Goal: Task Accomplishment & Management: Use online tool/utility

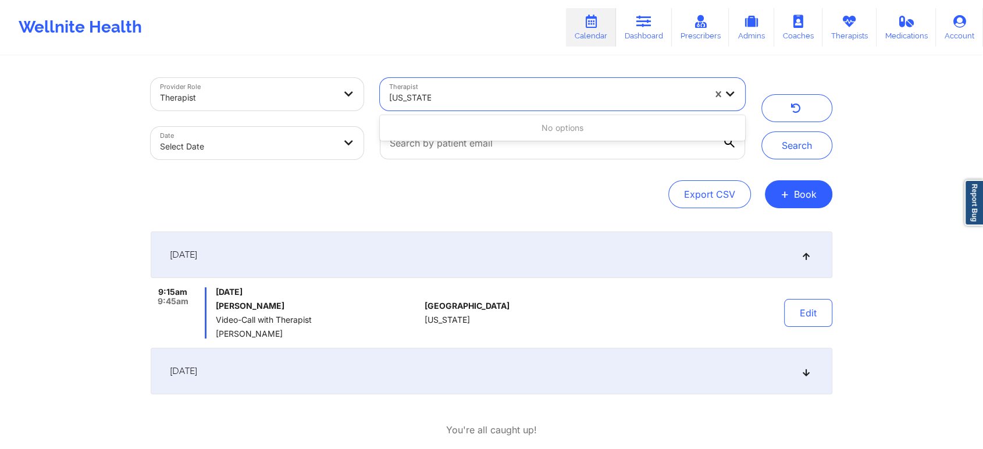
type input "[US_STATE] g"
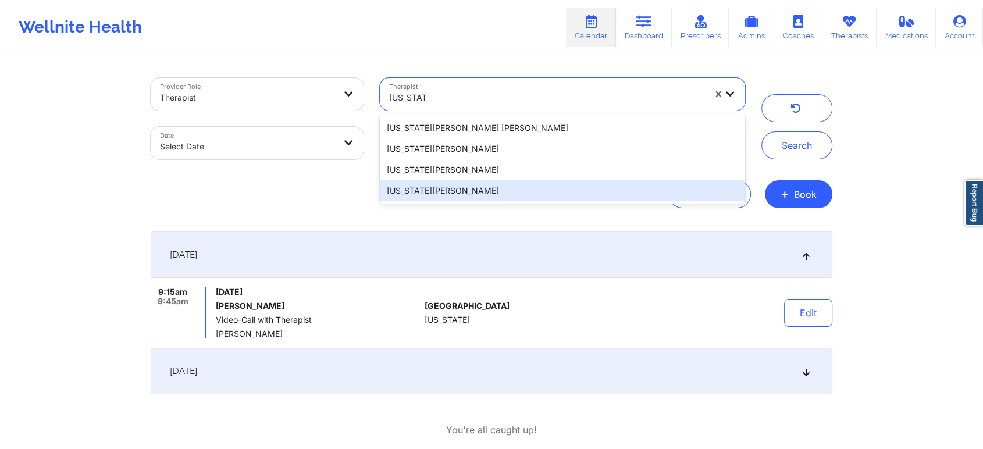
click at [470, 194] on div "[US_STATE][PERSON_NAME]" at bounding box center [562, 190] width 365 height 21
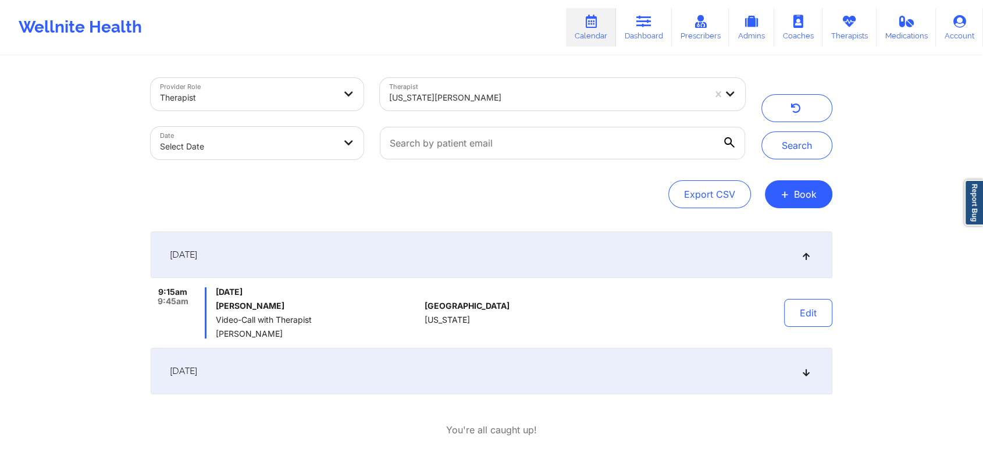
click at [470, 194] on div "Export CSV + Book" at bounding box center [491, 194] width 681 height 28
click at [802, 153] on button "Search" at bounding box center [796, 145] width 71 height 28
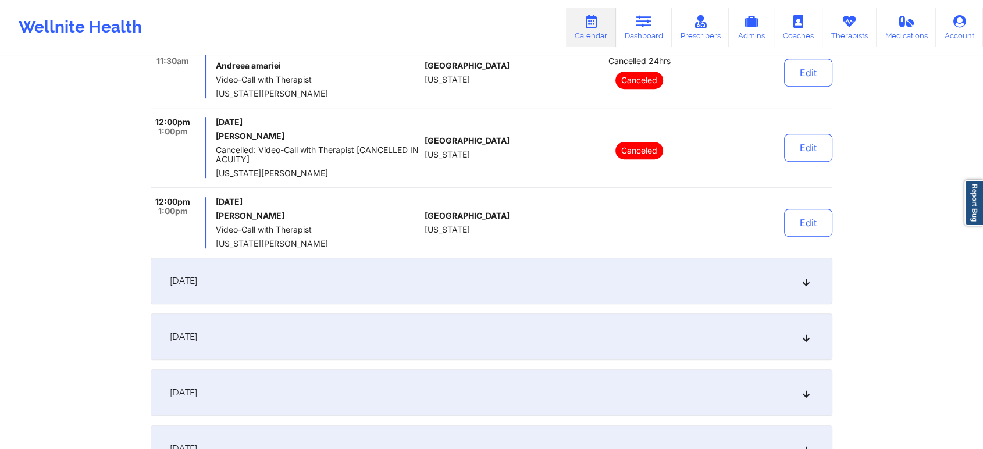
scroll to position [720, 0]
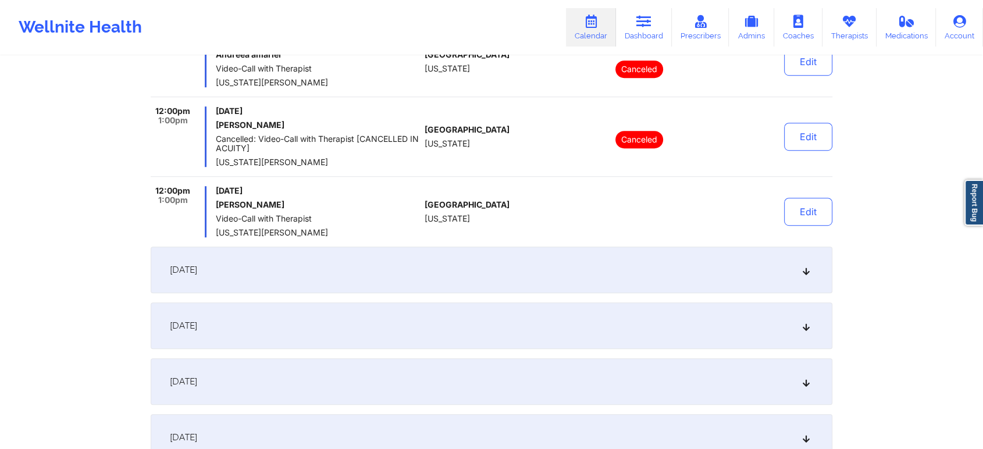
click at [287, 279] on div "September 24, 2025" at bounding box center [491, 270] width 681 height 47
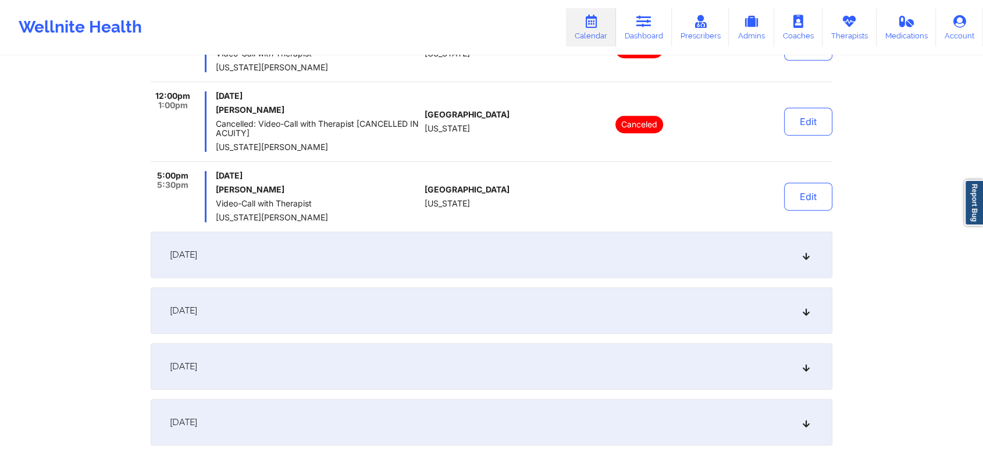
scroll to position [716, 0]
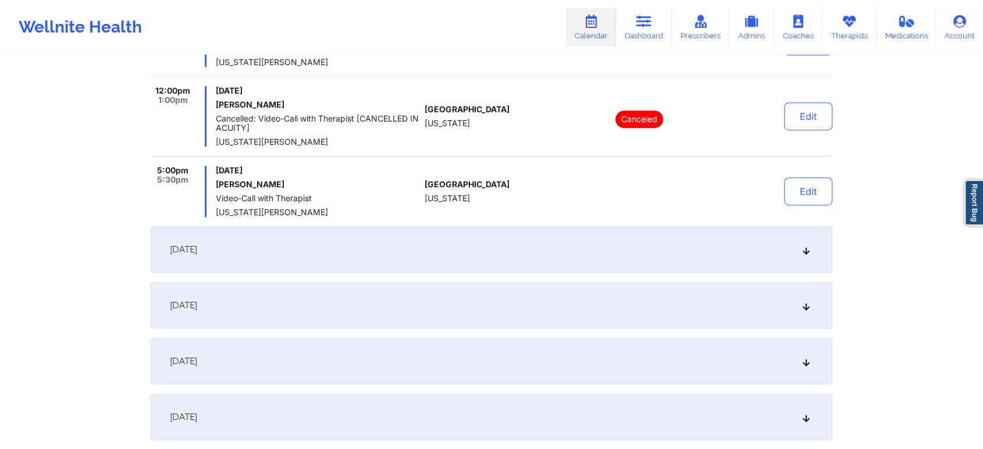
click at [357, 256] on div "September 25, 2025" at bounding box center [491, 249] width 681 height 47
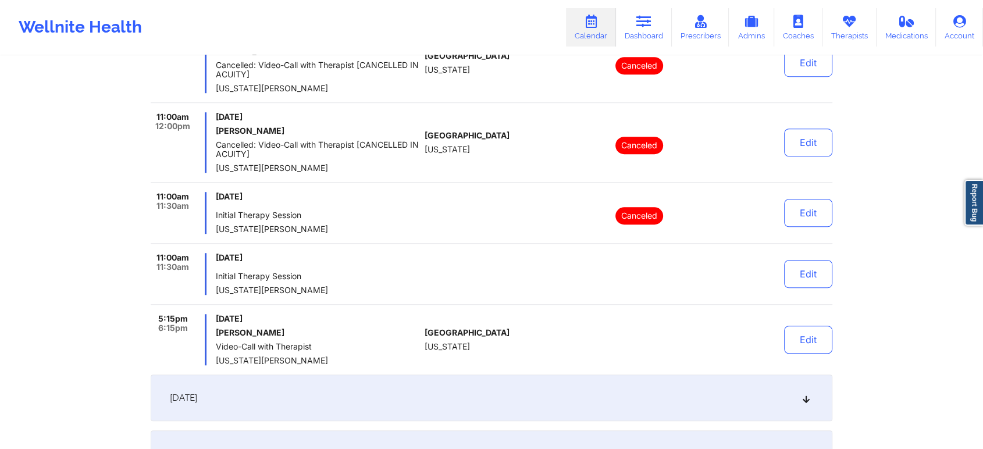
scroll to position [851, 0]
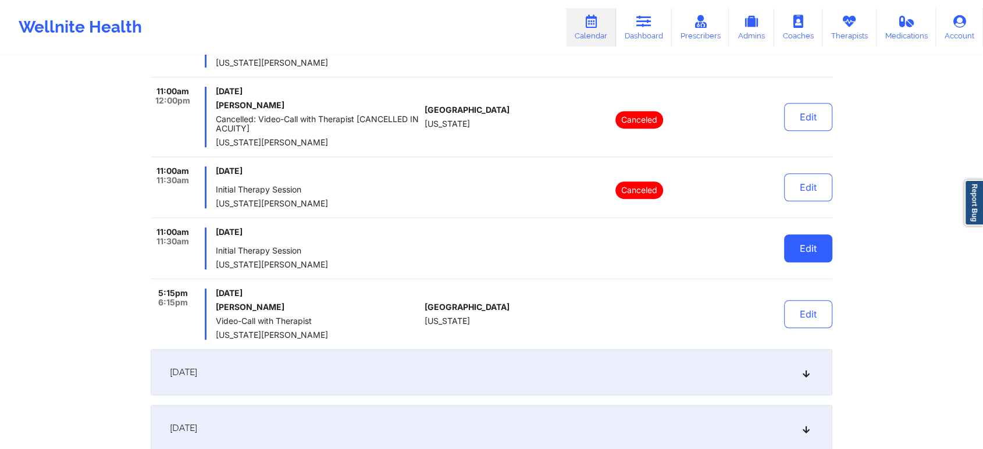
click at [809, 245] on button "Edit" at bounding box center [808, 248] width 48 height 28
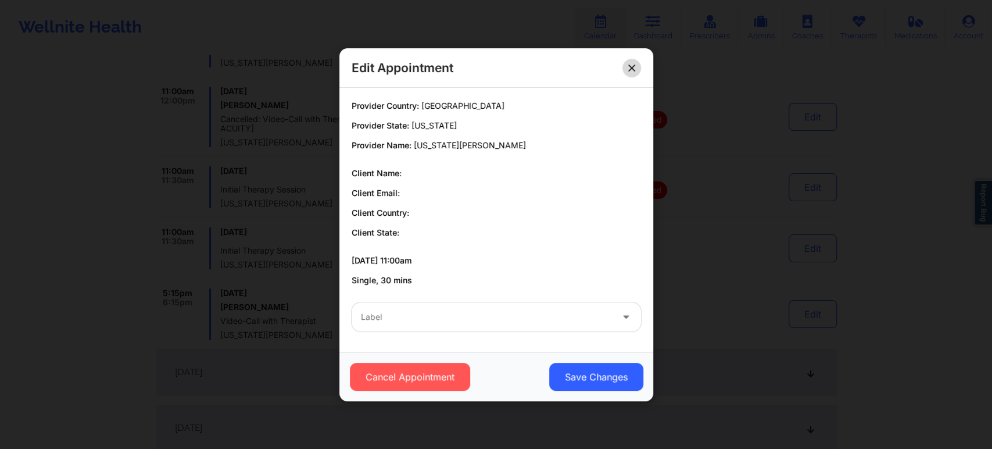
click at [634, 65] on icon at bounding box center [631, 67] width 6 height 6
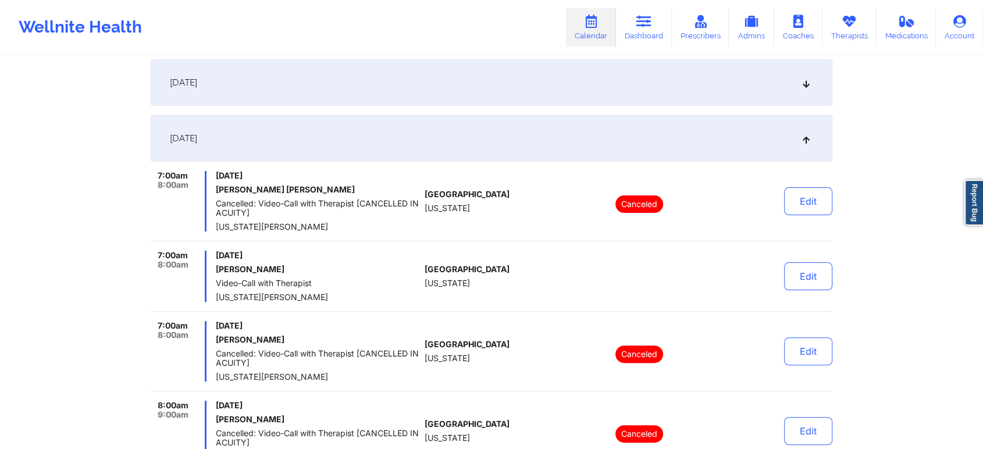
scroll to position [203, 0]
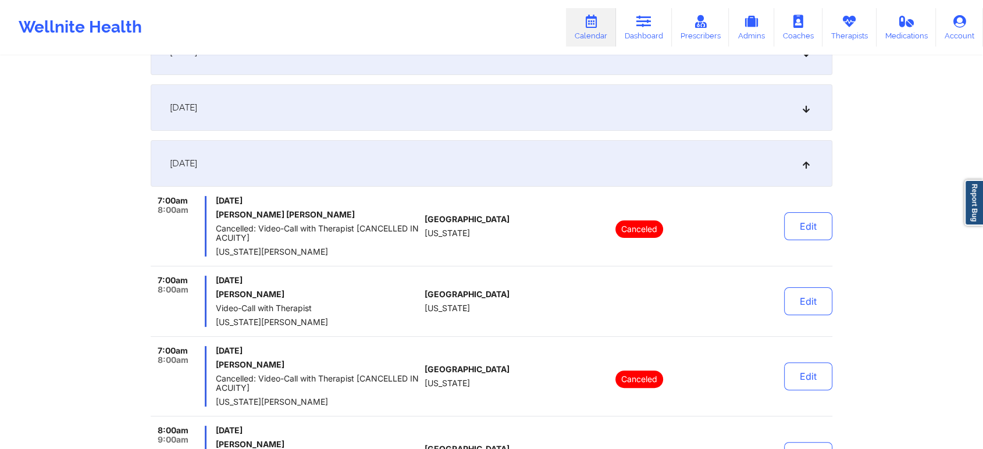
click at [496, 168] on div "[DATE]" at bounding box center [491, 163] width 681 height 47
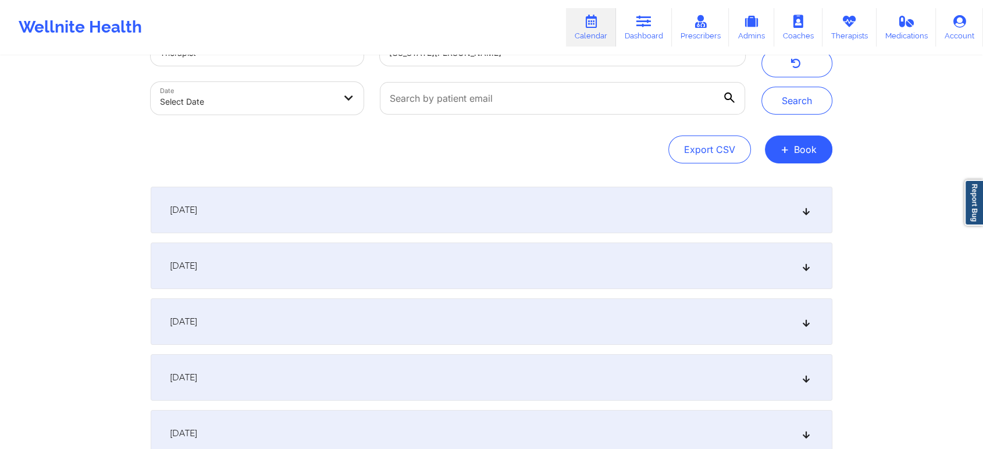
scroll to position [0, 0]
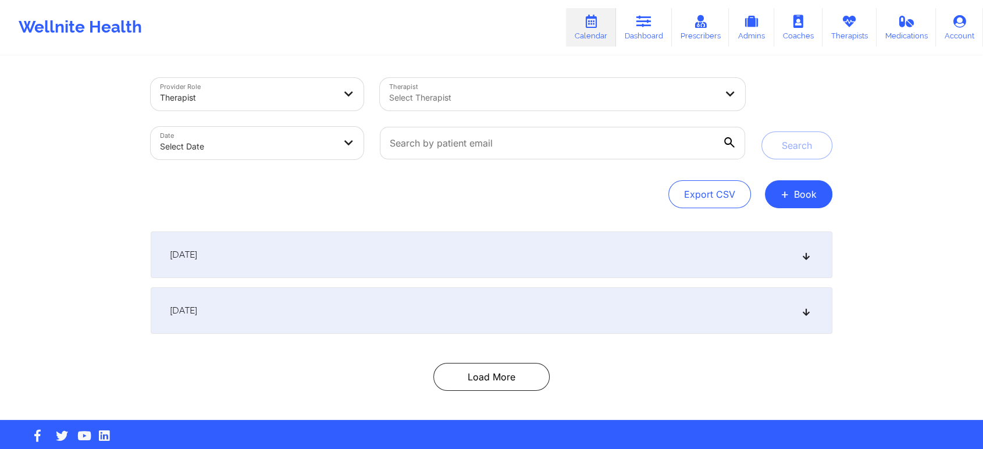
click at [470, 97] on div at bounding box center [552, 98] width 327 height 14
type input "[US_STATE] g"
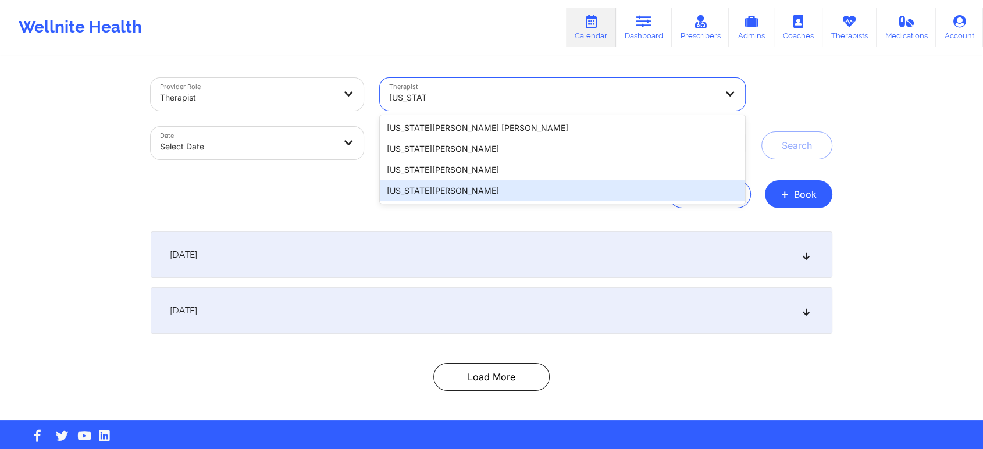
click at [465, 194] on div "Virginia Gibala" at bounding box center [562, 190] width 365 height 21
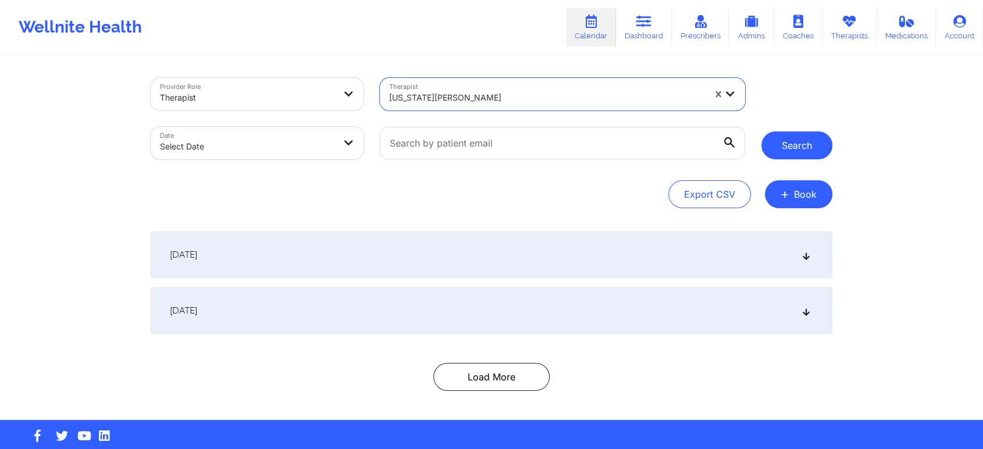
click at [819, 152] on button "Search" at bounding box center [796, 145] width 71 height 28
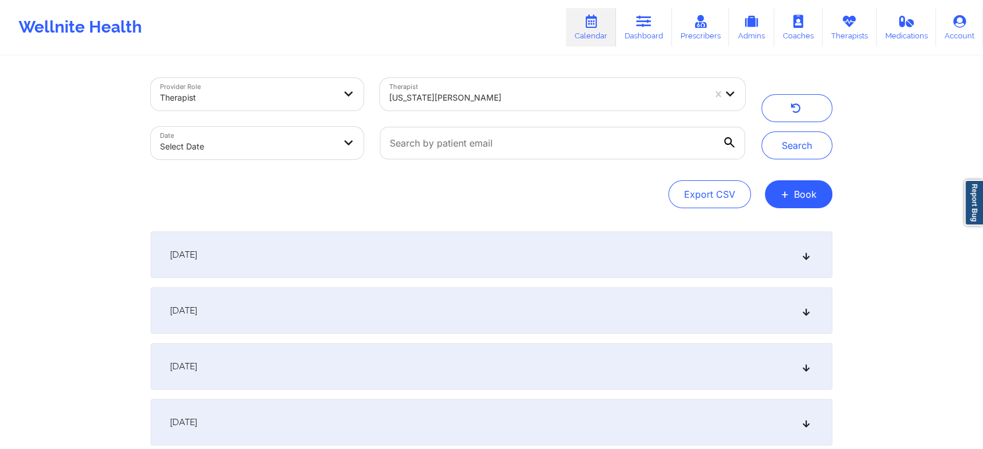
click at [808, 367] on icon at bounding box center [806, 366] width 10 height 8
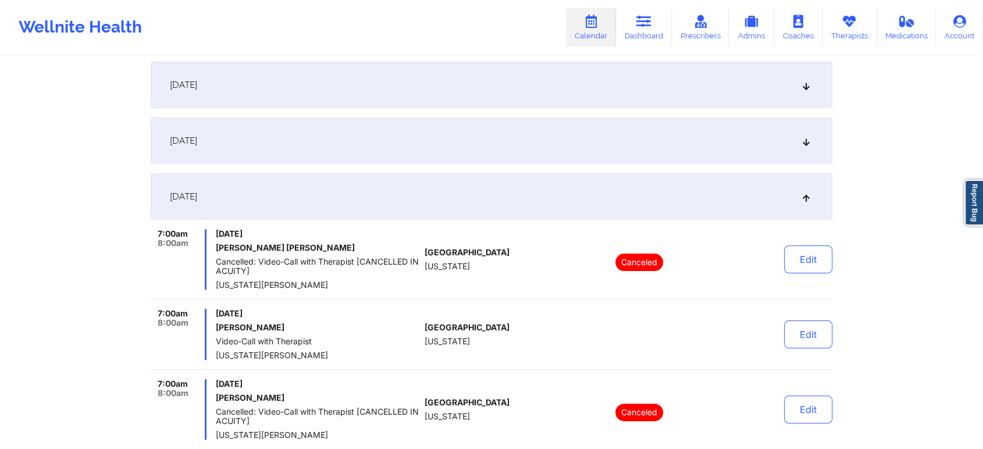
scroll to position [154, 0]
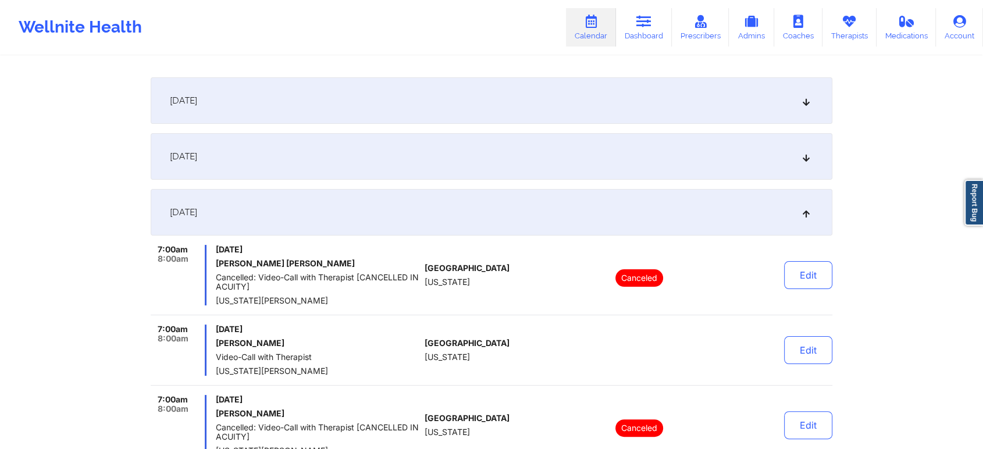
click at [806, 160] on icon at bounding box center [806, 156] width 10 height 8
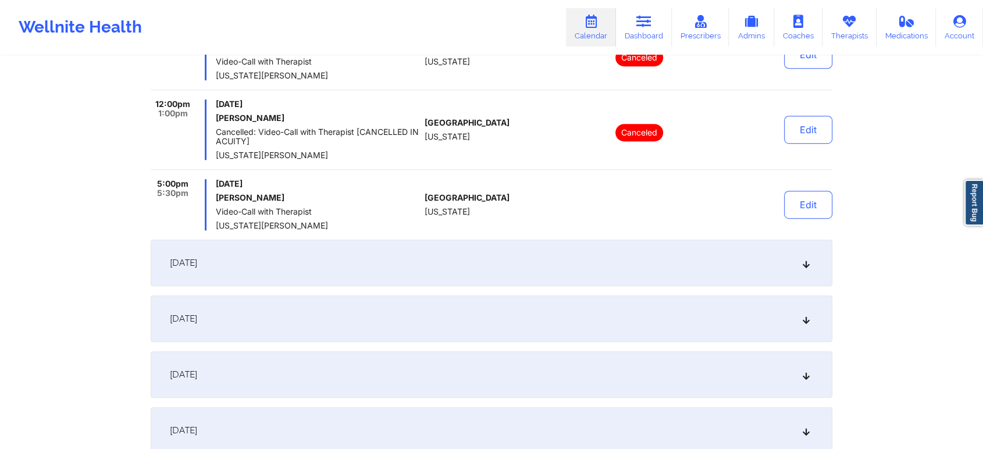
scroll to position [755, 0]
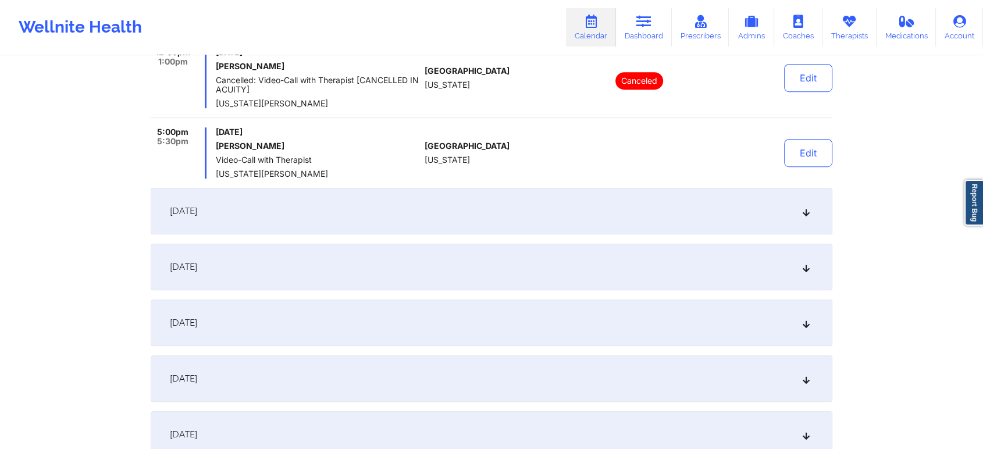
click at [806, 203] on div "September 25, 2025" at bounding box center [491, 211] width 681 height 47
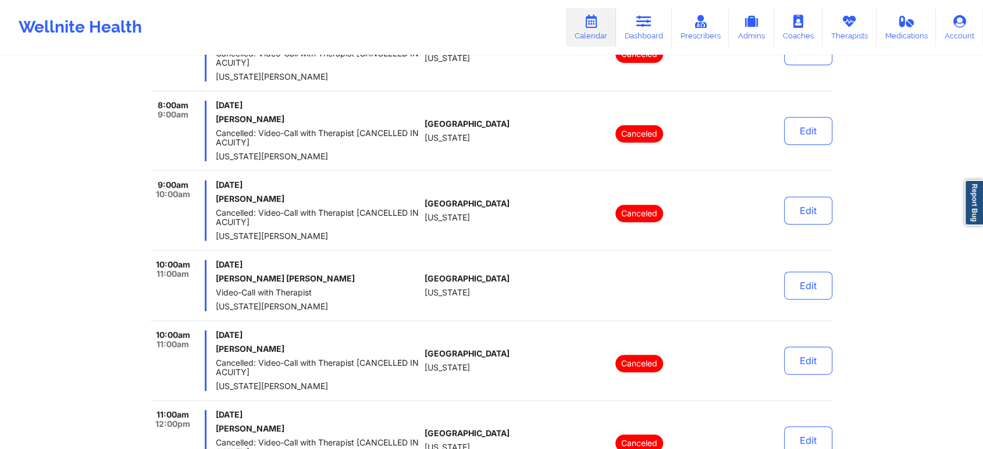
scroll to position [496, 0]
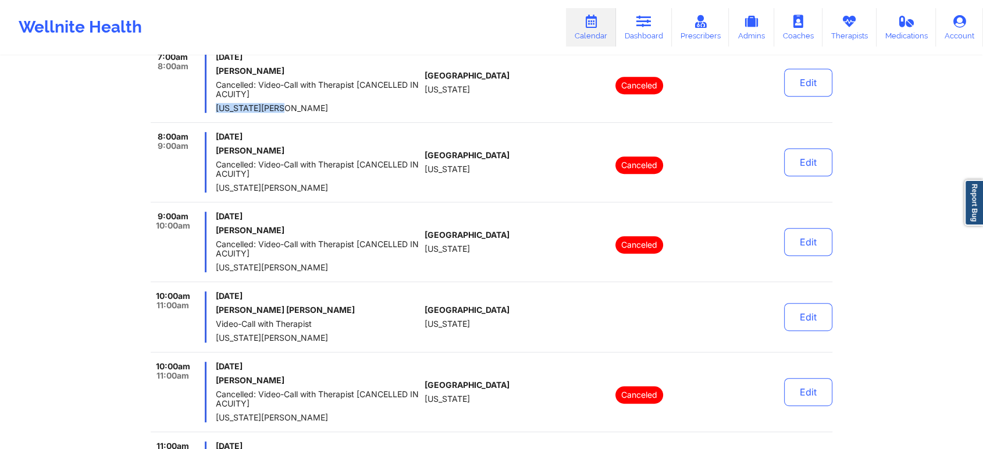
drag, startPoint x: 282, startPoint y: 108, endPoint x: 217, endPoint y: 106, distance: 65.1
click at [217, 106] on span "[US_STATE][PERSON_NAME]" at bounding box center [318, 107] width 204 height 9
copy span "[US_STATE][PERSON_NAME]"
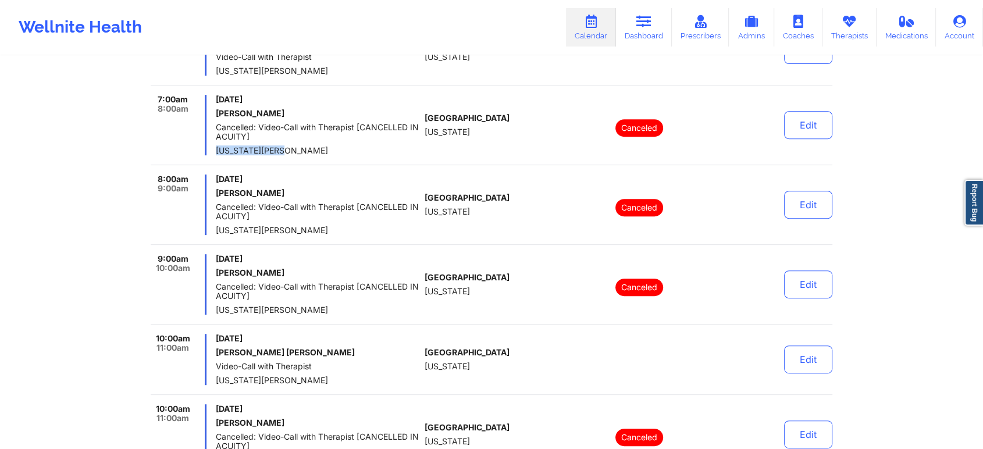
scroll to position [432, 0]
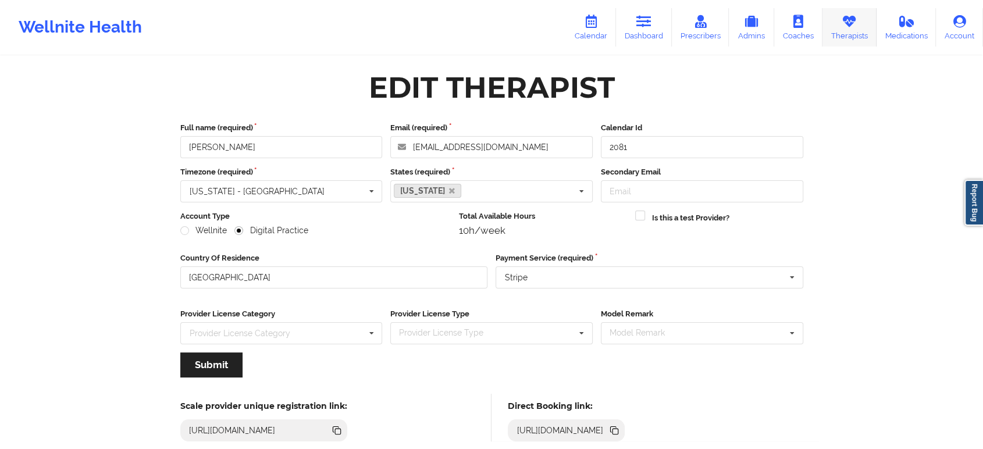
click at [860, 30] on link "Therapists" at bounding box center [849, 27] width 54 height 38
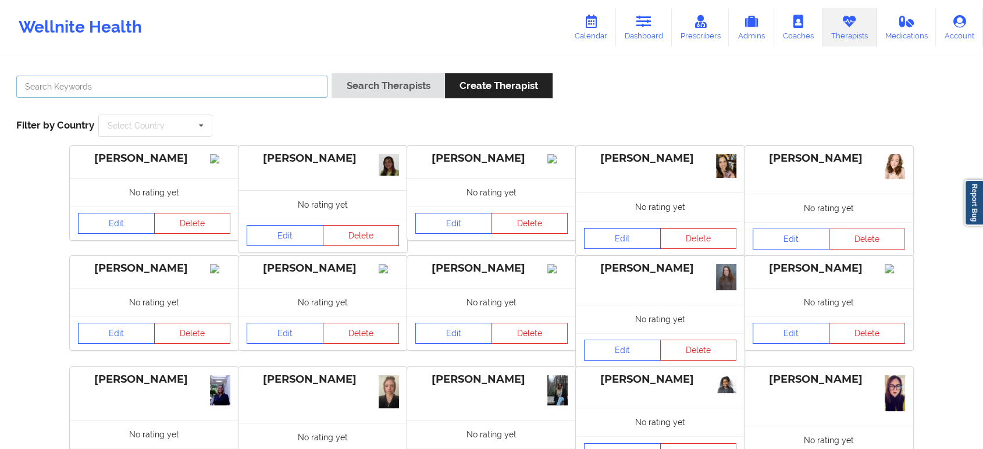
click at [217, 90] on input "text" at bounding box center [171, 87] width 311 height 22
paste input "[US_STATE][PERSON_NAME]"
type input "[US_STATE][PERSON_NAME]"
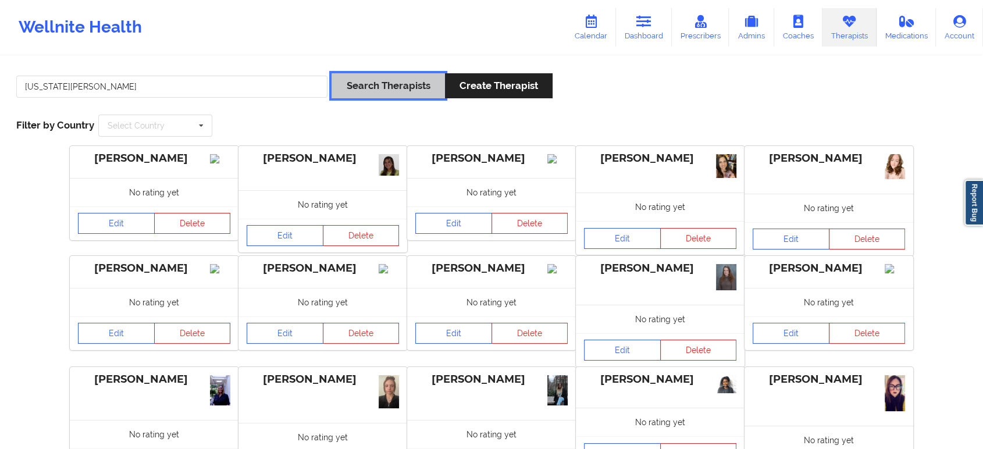
click at [398, 87] on button "Search Therapists" at bounding box center [387, 85] width 113 height 25
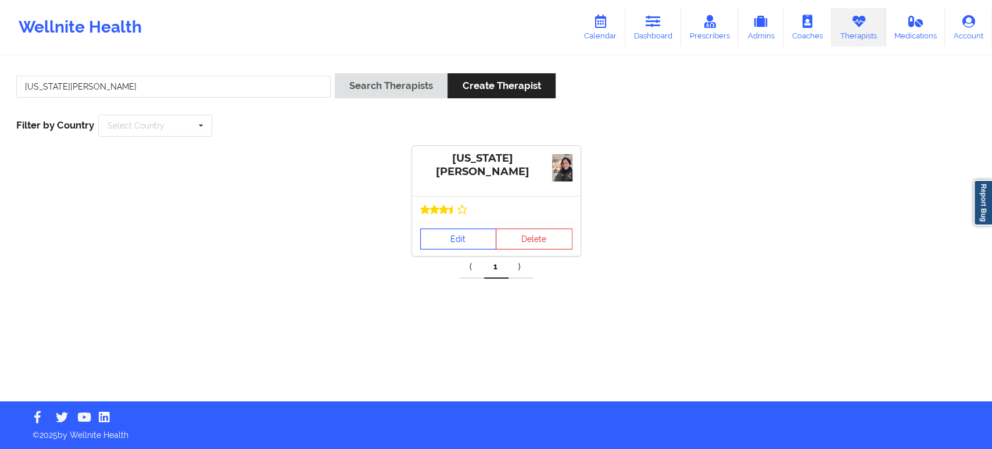
click at [461, 240] on link "Edit" at bounding box center [458, 238] width 77 height 21
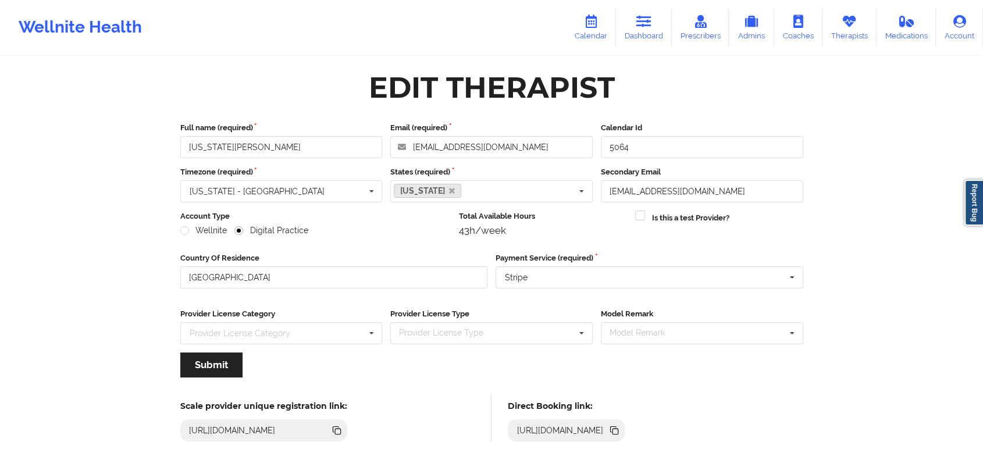
click at [618, 430] on icon at bounding box center [615, 431] width 6 height 6
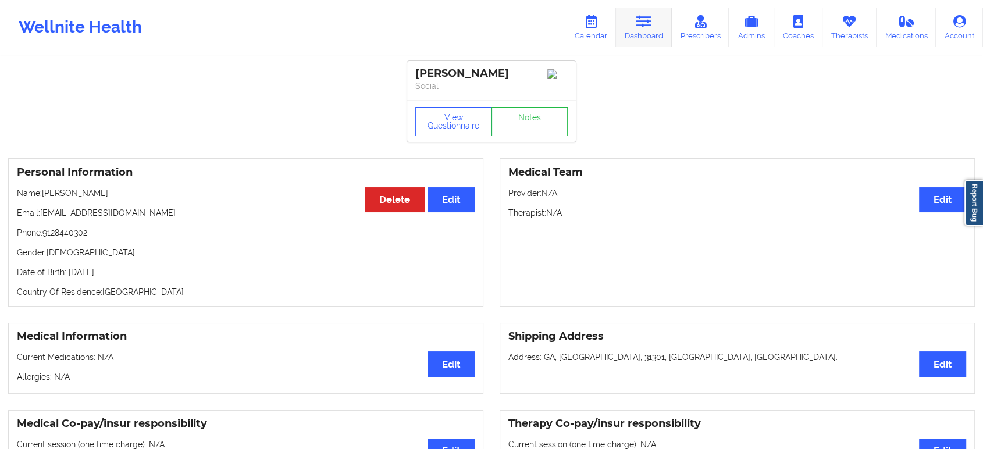
click at [645, 16] on icon at bounding box center [643, 21] width 15 height 13
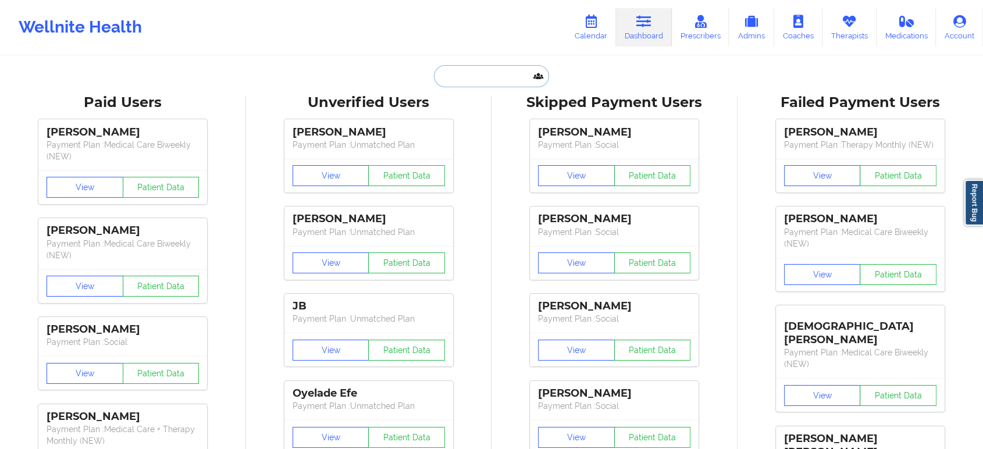
click at [468, 78] on input "text" at bounding box center [491, 76] width 115 height 22
paste input "[DOMAIN_NAME][EMAIL_ADDRESS][DOMAIN_NAME]"
type input "[DOMAIN_NAME][EMAIL_ADDRESS][DOMAIN_NAME]"
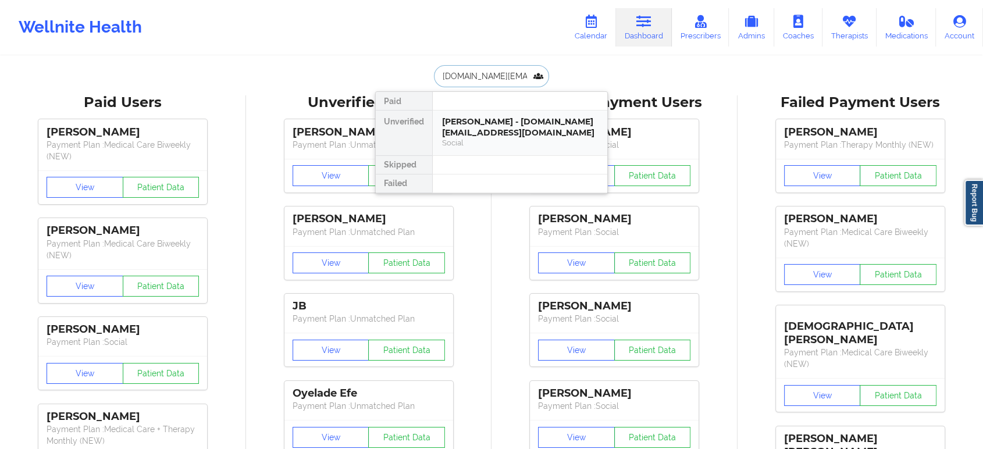
click at [461, 133] on div "[PERSON_NAME] - [DOMAIN_NAME][EMAIL_ADDRESS][DOMAIN_NAME]" at bounding box center [520, 127] width 156 height 22
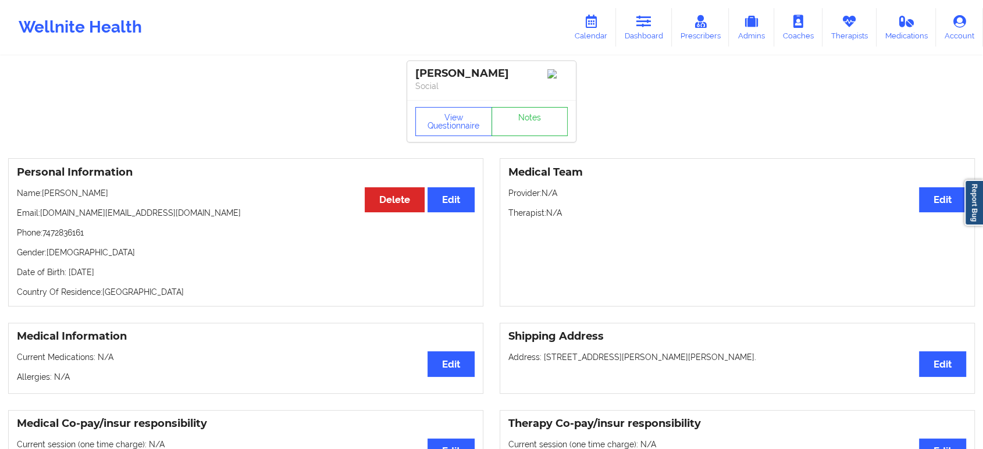
drag, startPoint x: 119, startPoint y: 195, endPoint x: 42, endPoint y: 197, distance: 76.7
click at [42, 197] on p "Name: Skandha Chinta" at bounding box center [246, 193] width 458 height 12
copy p "Skandha Chinta"
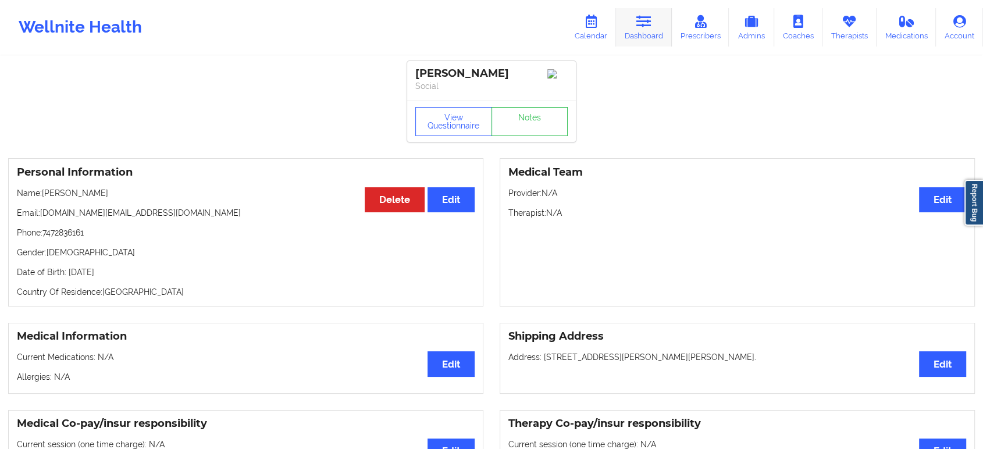
click at [651, 26] on icon at bounding box center [643, 21] width 15 height 13
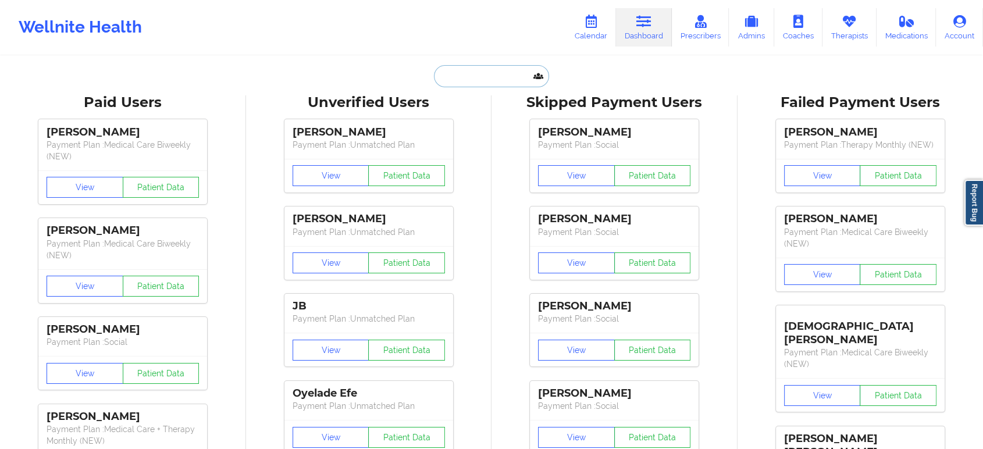
click at [496, 78] on input "text" at bounding box center [491, 76] width 115 height 22
paste input "[EMAIL_ADDRESS][DOMAIN_NAME]"
type input "[EMAIL_ADDRESS][DOMAIN_NAME]"
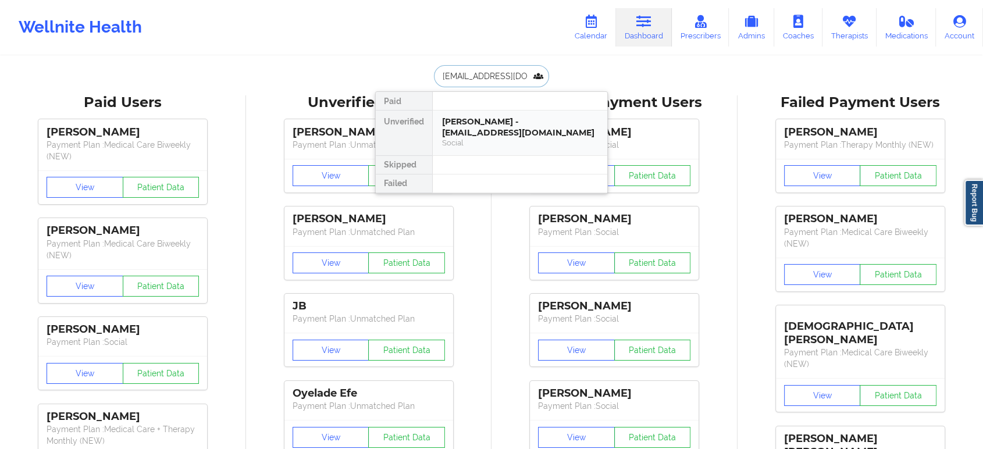
click at [495, 126] on div "Khaliyah Oliver - kolive99@gmail.com" at bounding box center [520, 127] width 156 height 22
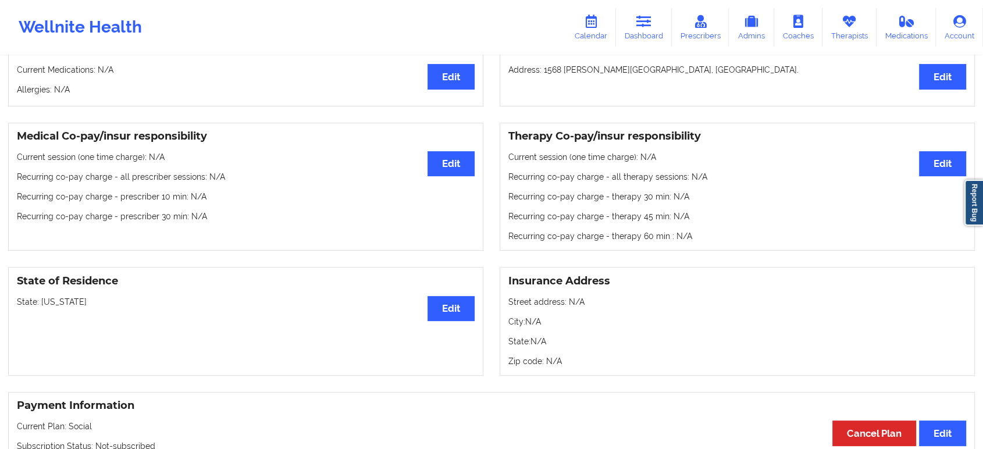
scroll to position [319, 0]
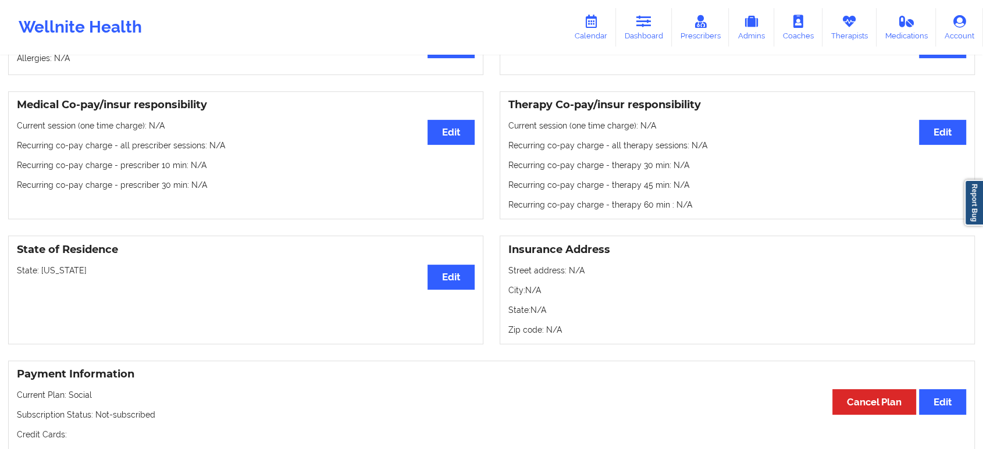
click at [56, 272] on p "State: Florida" at bounding box center [246, 271] width 458 height 12
copy p "[US_STATE]"
click at [646, 28] on link "Dashboard" at bounding box center [644, 27] width 56 height 38
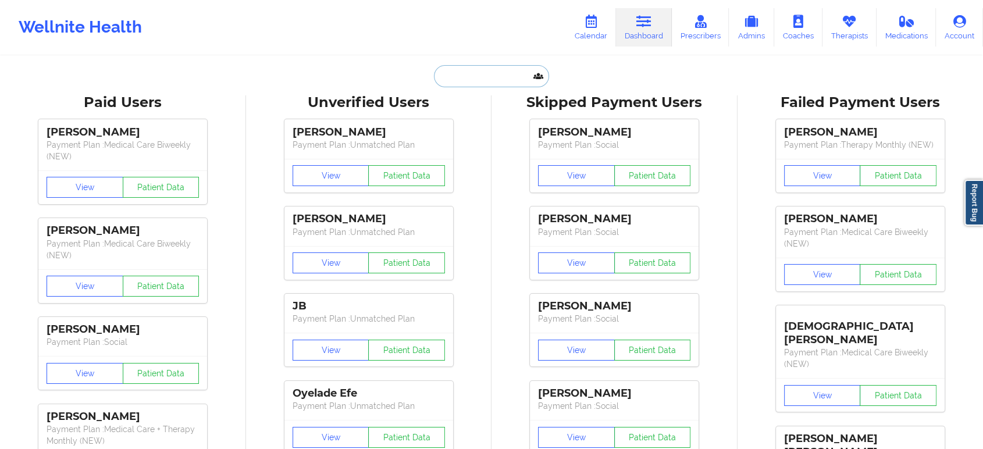
click at [477, 77] on input "text" at bounding box center [491, 76] width 115 height 22
paste input "Julie Mcdowell"
type input "Julie Mcdowell"
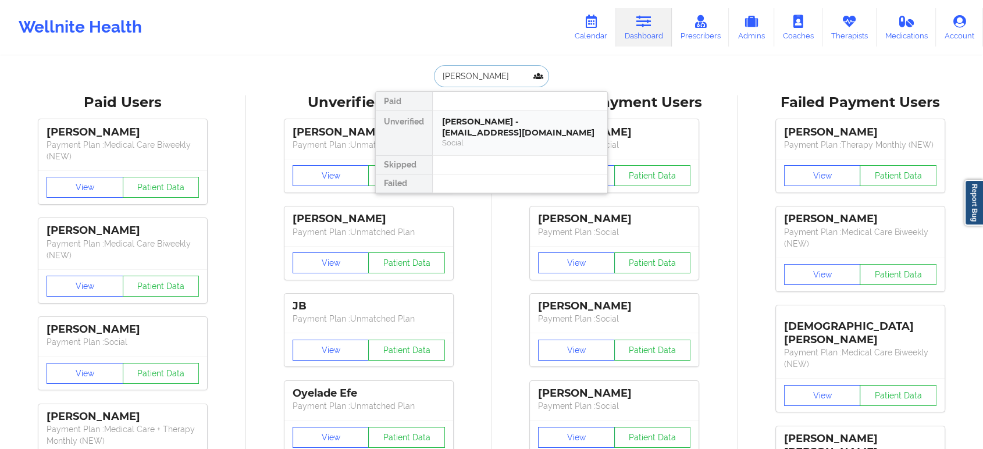
click at [481, 127] on div "Julie Mcdowell - jemcdowell76@yahoo.com" at bounding box center [520, 127] width 156 height 22
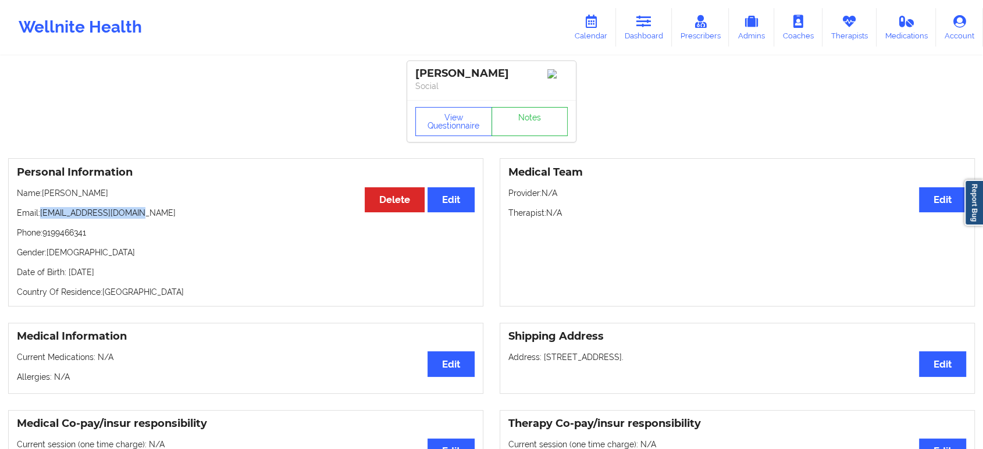
drag, startPoint x: 153, startPoint y: 217, endPoint x: 41, endPoint y: 214, distance: 112.2
click at [41, 214] on p "Email: jemcdowell76@yahoo.com" at bounding box center [246, 213] width 458 height 12
copy p "jemcdowell76@yahoo.com"
click at [659, 26] on link "Dashboard" at bounding box center [644, 27] width 56 height 38
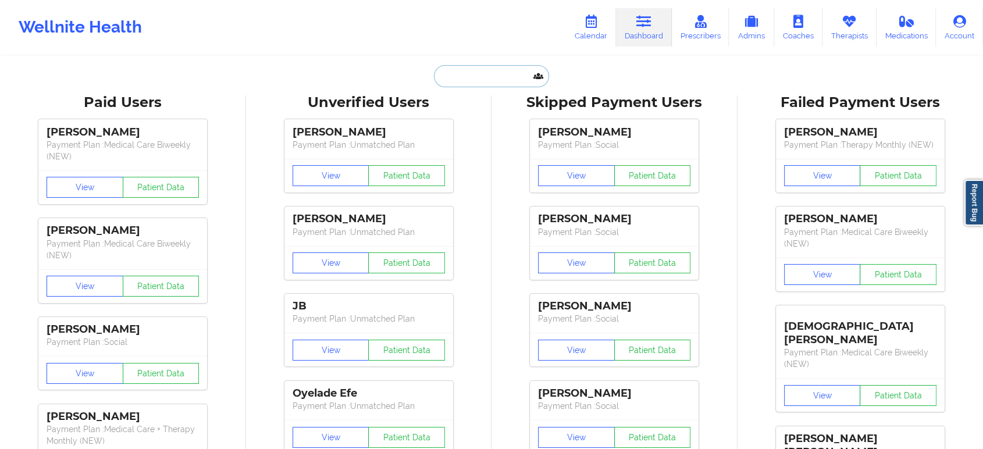
drag, startPoint x: 520, startPoint y: 73, endPoint x: 509, endPoint y: 74, distance: 11.1
click at [517, 73] on input "text" at bounding box center [491, 76] width 115 height 22
paste input "Carol Osher"
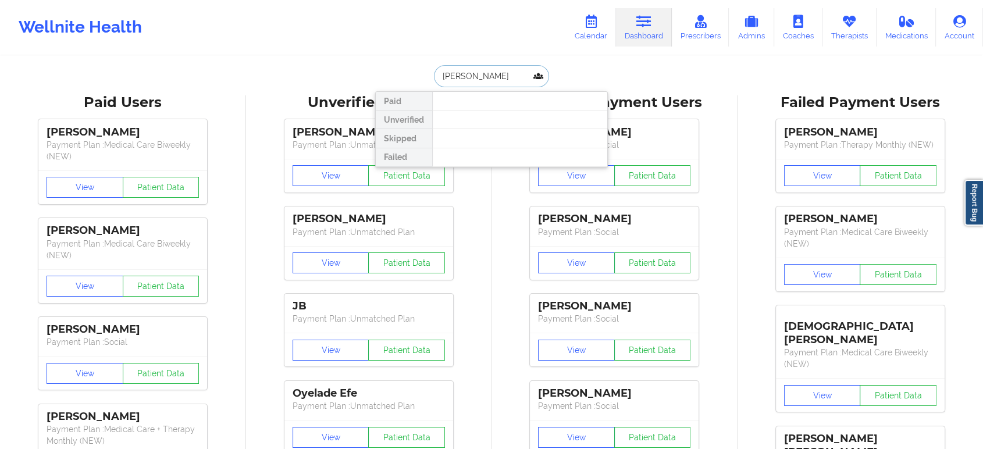
paste input "DANIEL LAJEUNESSE"
type input "DANIEL LAJEUNESSE"
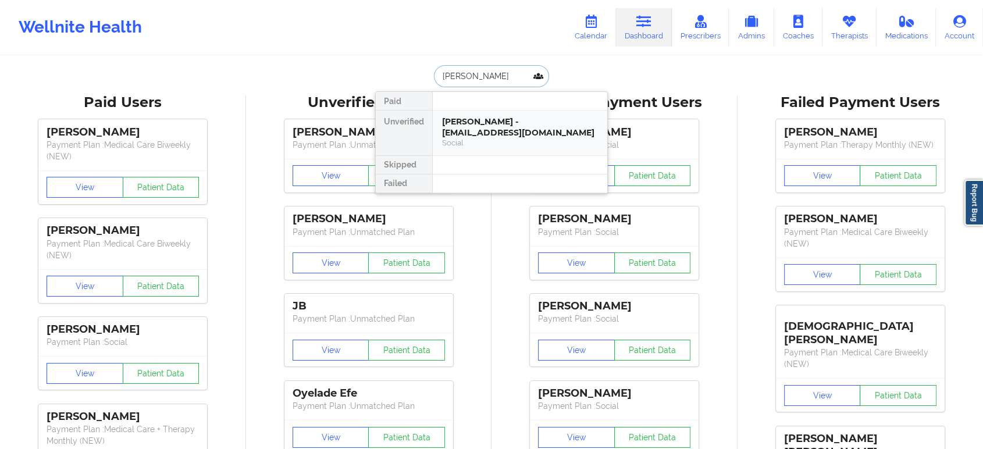
click at [487, 126] on div "DANIEL LAJEUNESSE - danielplajeunesse@gmail.com" at bounding box center [520, 127] width 156 height 22
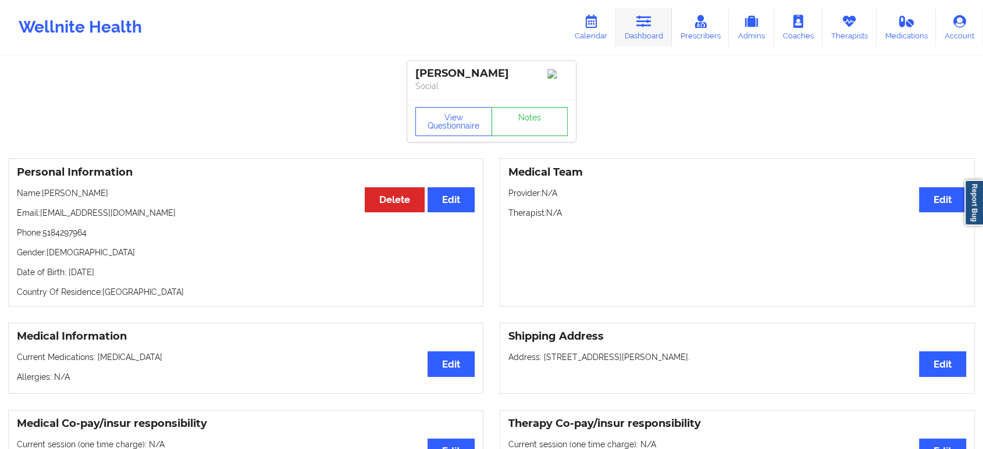
click at [644, 40] on link "Dashboard" at bounding box center [644, 27] width 56 height 38
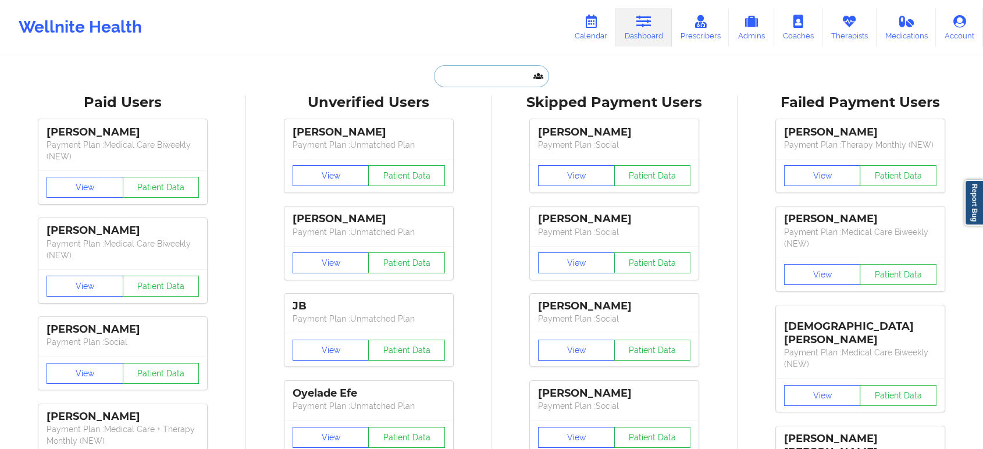
click at [480, 75] on input "text" at bounding box center [491, 76] width 115 height 22
paste input "Lavuncheae Jones"
type input "Lavuncheae Jones"
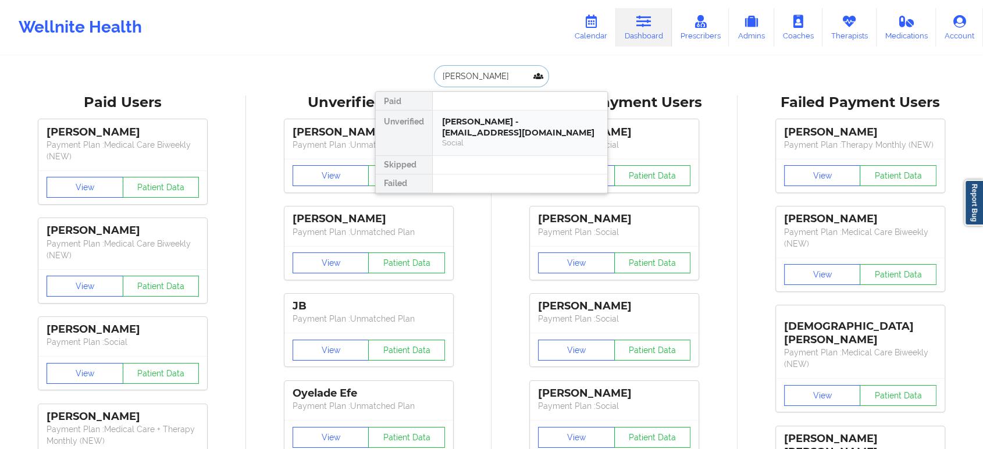
click at [499, 138] on div "Social" at bounding box center [520, 143] width 156 height 10
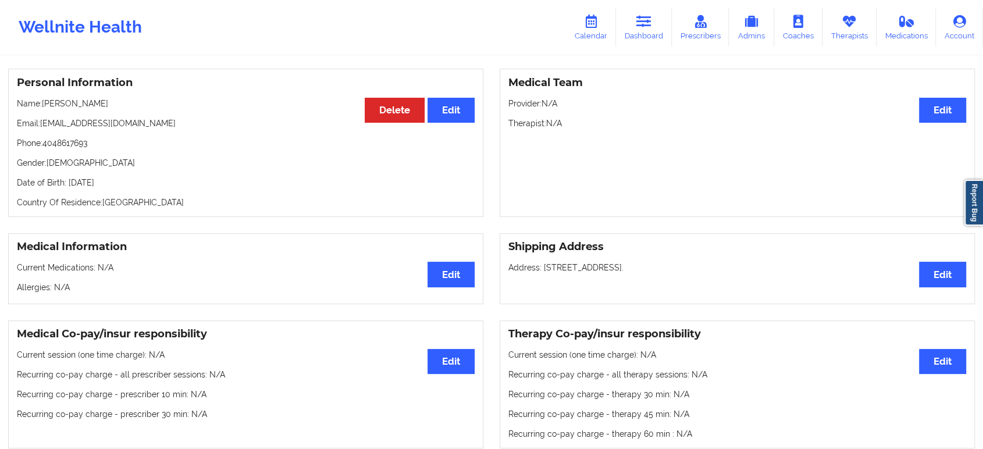
scroll to position [74, 0]
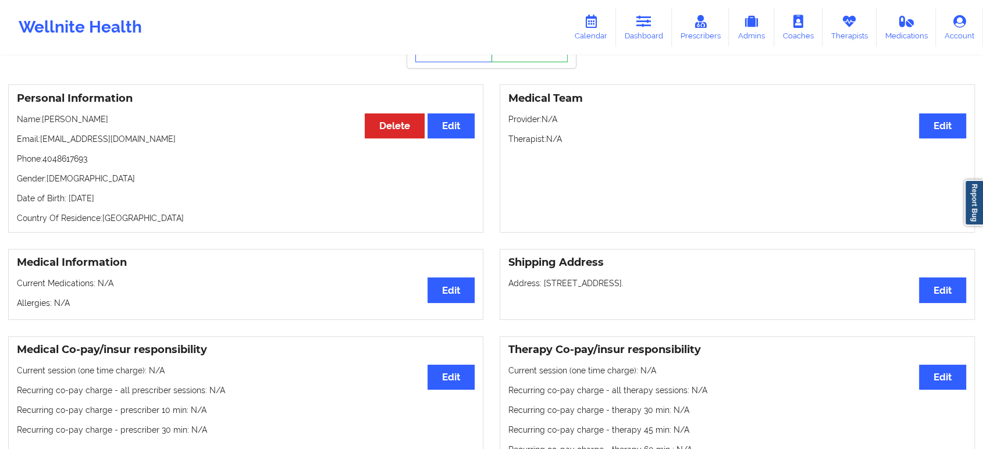
drag, startPoint x: 117, startPoint y: 122, endPoint x: 44, endPoint y: 123, distance: 73.3
click at [44, 123] on p "Name: Lavuncheae Jones" at bounding box center [246, 119] width 458 height 12
copy p "Lavuncheae Jones"
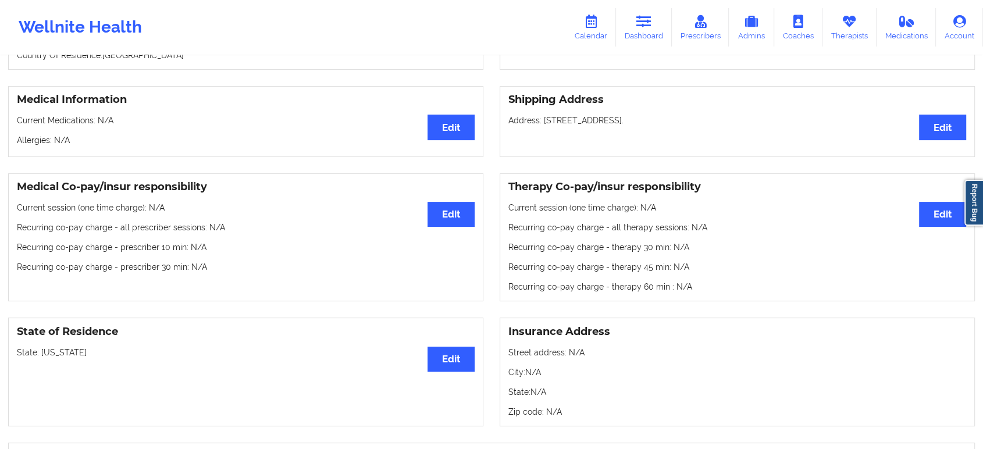
scroll to position [267, 0]
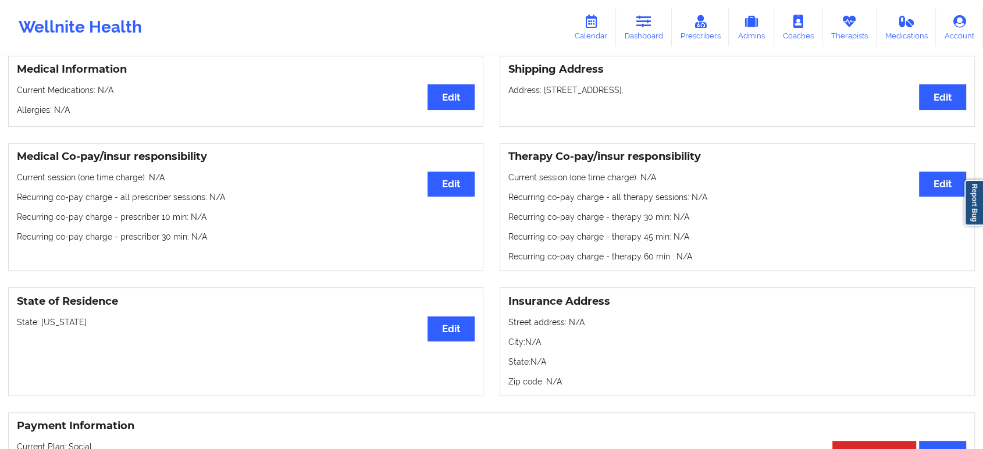
drag, startPoint x: 137, startPoint y: 327, endPoint x: 42, endPoint y: 323, distance: 94.9
click at [42, 323] on p "State: North Carolina" at bounding box center [246, 322] width 458 height 12
copy p "[US_STATE]"
click at [635, 28] on link "Dashboard" at bounding box center [644, 27] width 56 height 38
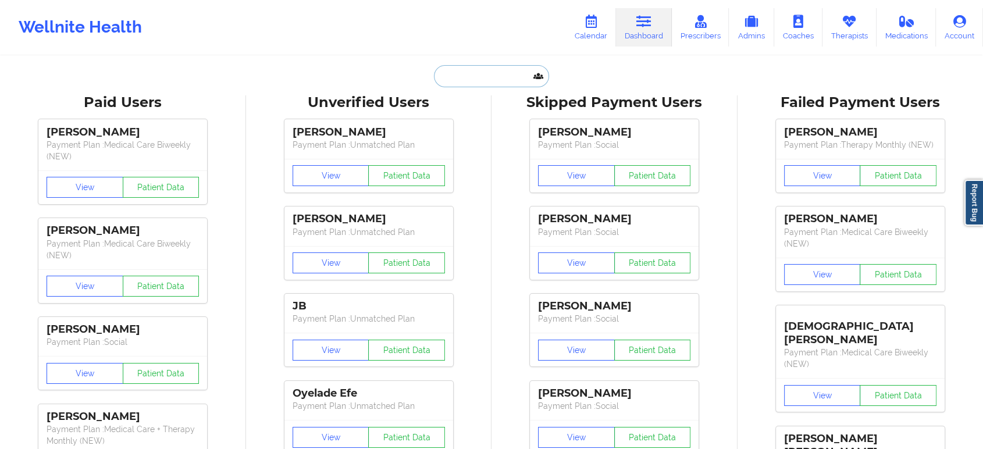
click at [489, 78] on input "text" at bounding box center [491, 76] width 115 height 22
paste input "Frank H Welz"
type input "Frank H Welz"
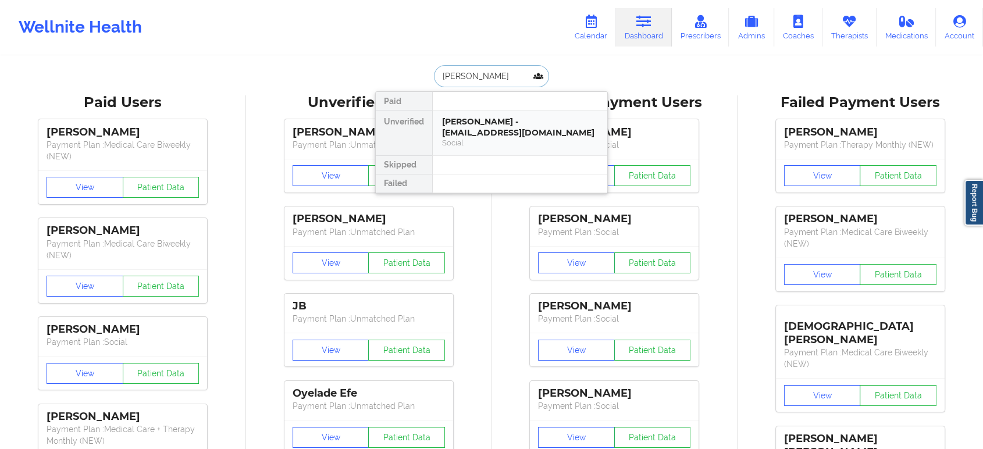
click at [501, 125] on div "Frank H Welz - elizabethwelz30485@gmail.com" at bounding box center [520, 127] width 156 height 22
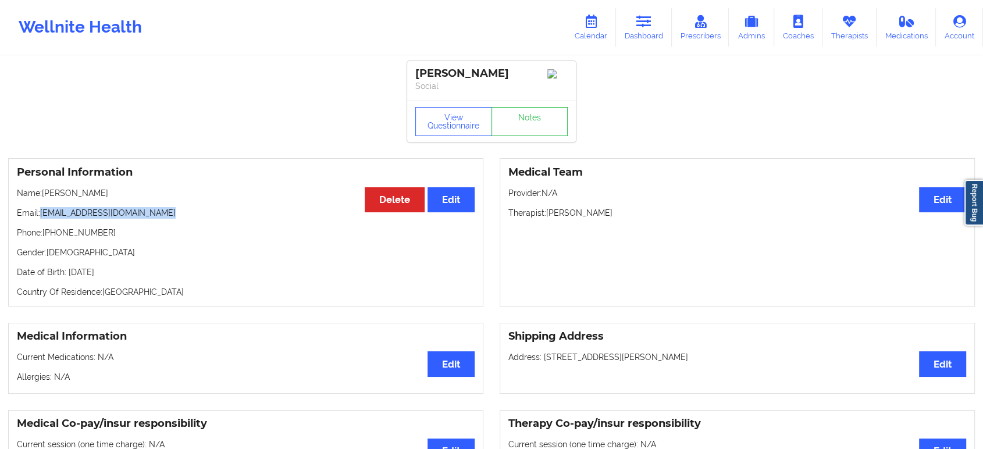
drag, startPoint x: 171, startPoint y: 216, endPoint x: 42, endPoint y: 218, distance: 128.5
click at [42, 218] on p "Email: elizabethwelz30485@gmail.com" at bounding box center [246, 213] width 458 height 12
copy p "elizabethwelz30485@gmail.com"
drag, startPoint x: 102, startPoint y: 236, endPoint x: 52, endPoint y: 233, distance: 50.7
click at [52, 233] on p "Phone: +13525384166" at bounding box center [246, 233] width 458 height 12
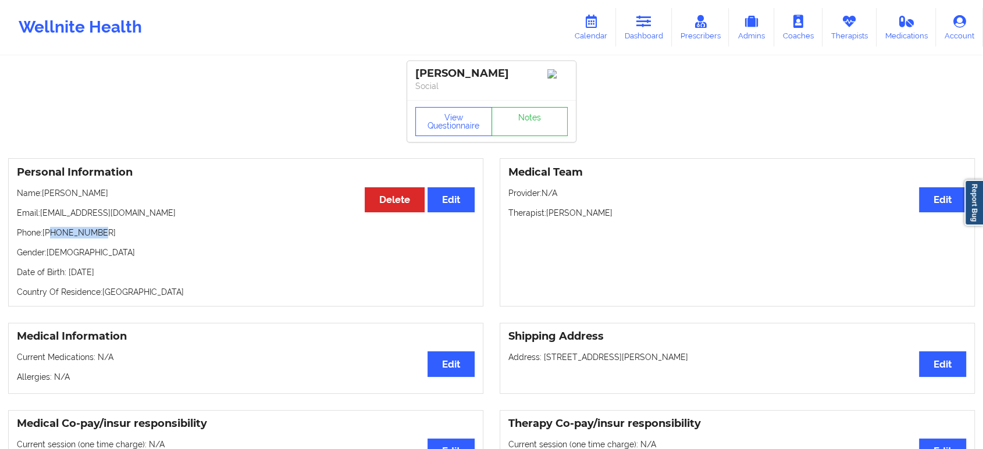
copy p "3525384166"
click at [110, 199] on p "Name: Frank H Welz" at bounding box center [246, 193] width 458 height 12
drag, startPoint x: 105, startPoint y: 199, endPoint x: 44, endPoint y: 192, distance: 61.4
click at [44, 192] on p "Name: Frank H Welz" at bounding box center [246, 193] width 458 height 12
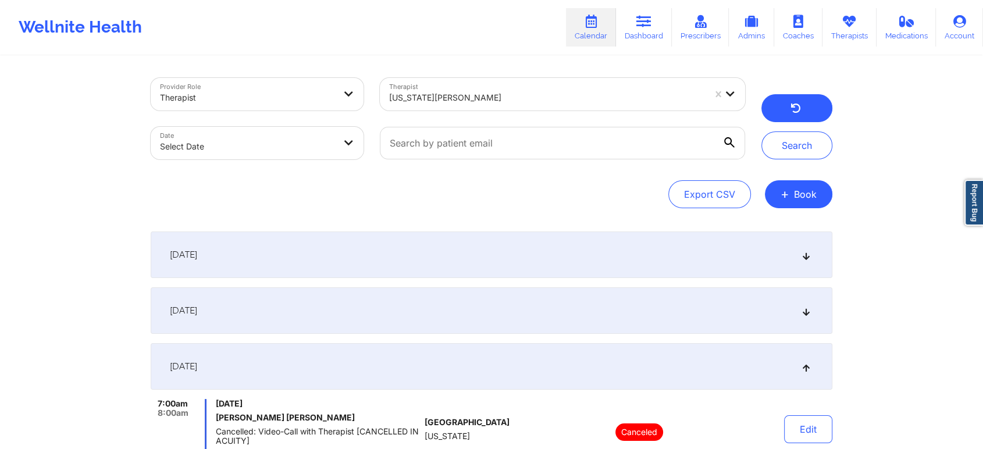
click at [796, 111] on icon "button" at bounding box center [795, 109] width 11 height 9
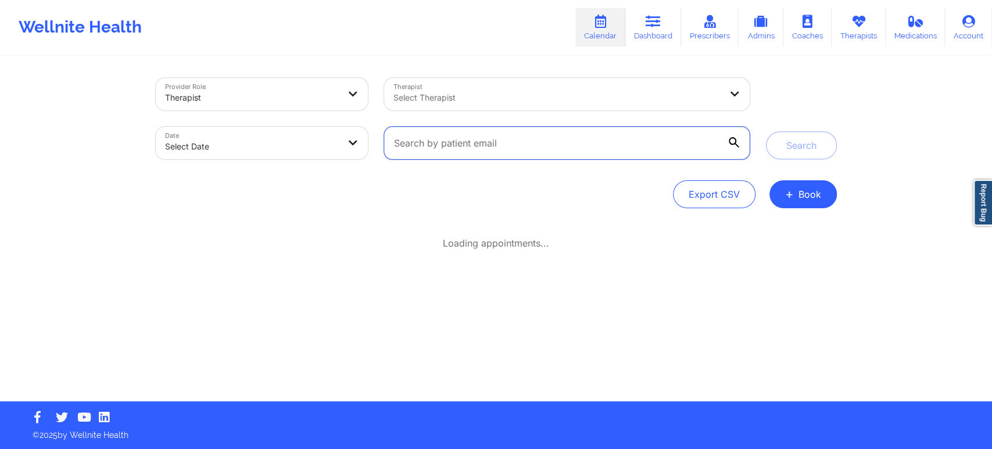
click at [519, 141] on input "text" at bounding box center [566, 143] width 365 height 33
paste input "kolive99@gmail.com"
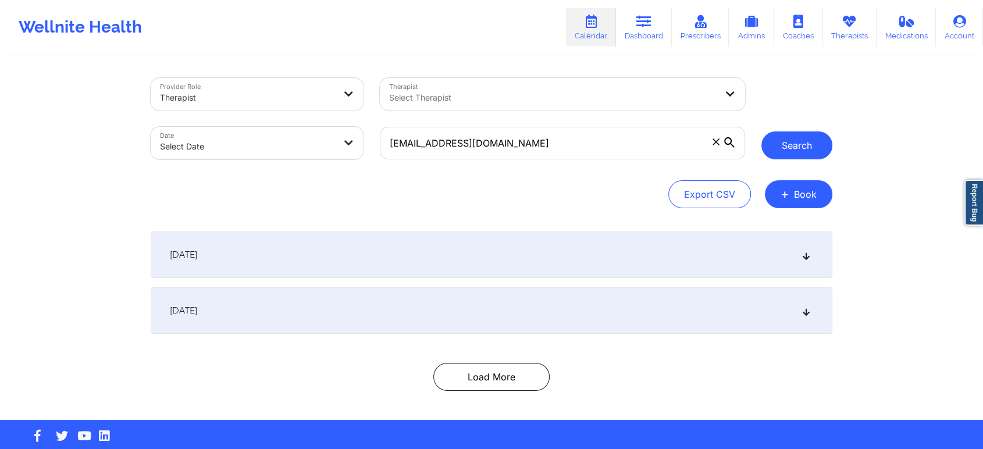
click at [809, 158] on button "Search" at bounding box center [796, 145] width 71 height 28
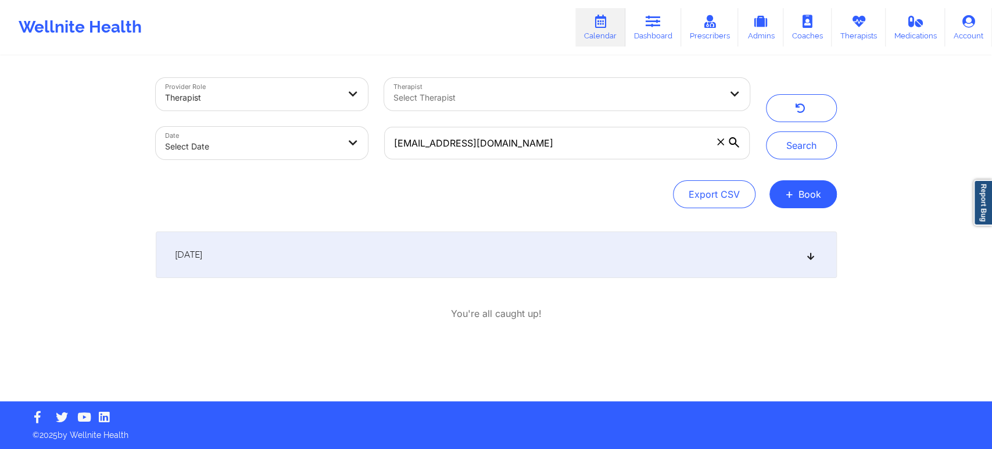
click at [744, 245] on div "September 25, 2025" at bounding box center [496, 254] width 681 height 47
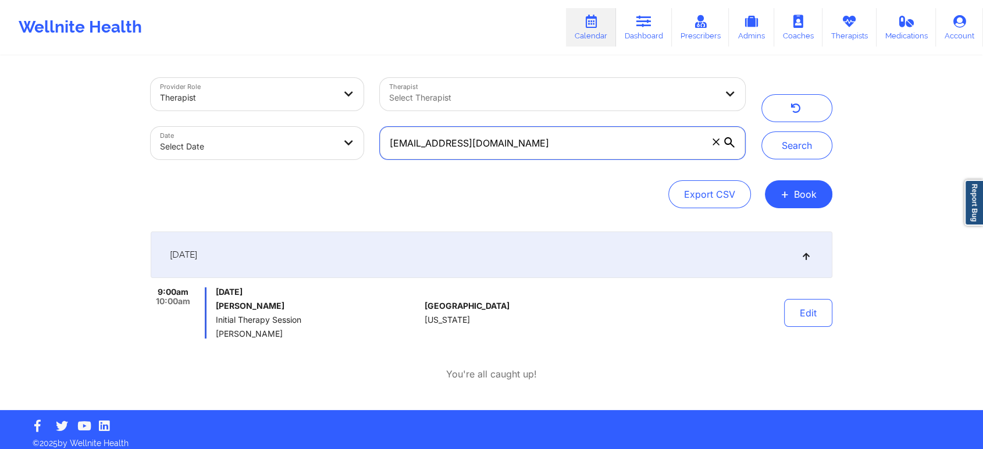
click at [540, 143] on input "kolive99@gmail.com" at bounding box center [562, 143] width 365 height 33
paste input "jemcdowell76@yahoo"
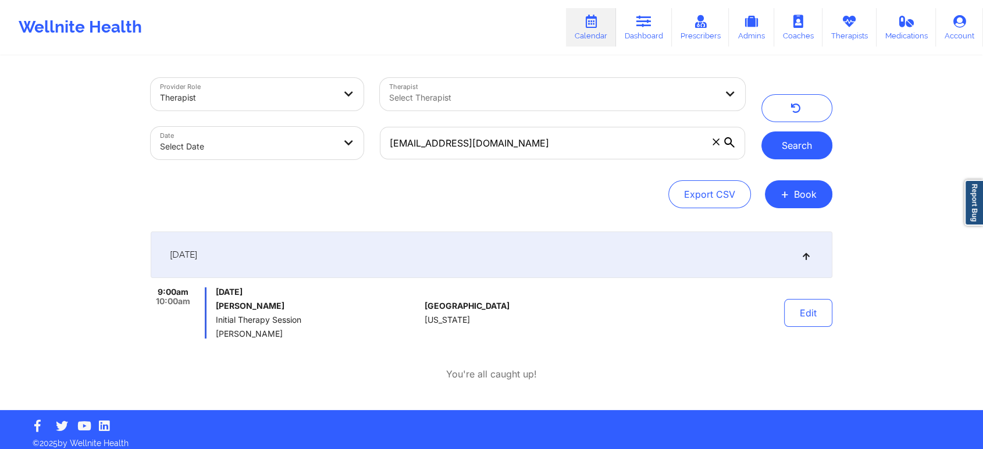
click at [805, 140] on button "Search" at bounding box center [796, 145] width 71 height 28
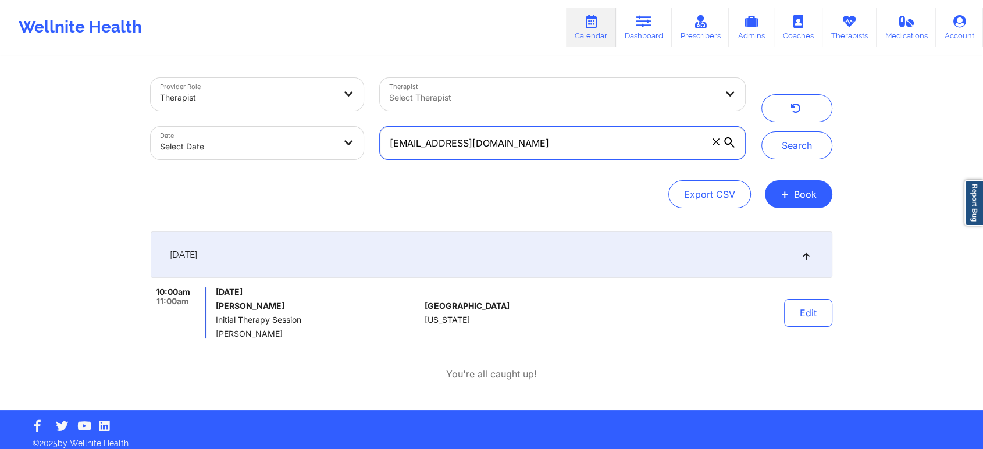
click at [552, 155] on input "jemcdowell76@yahoo.com" at bounding box center [562, 143] width 365 height 33
paste input "elizabethwelz30485@gmail"
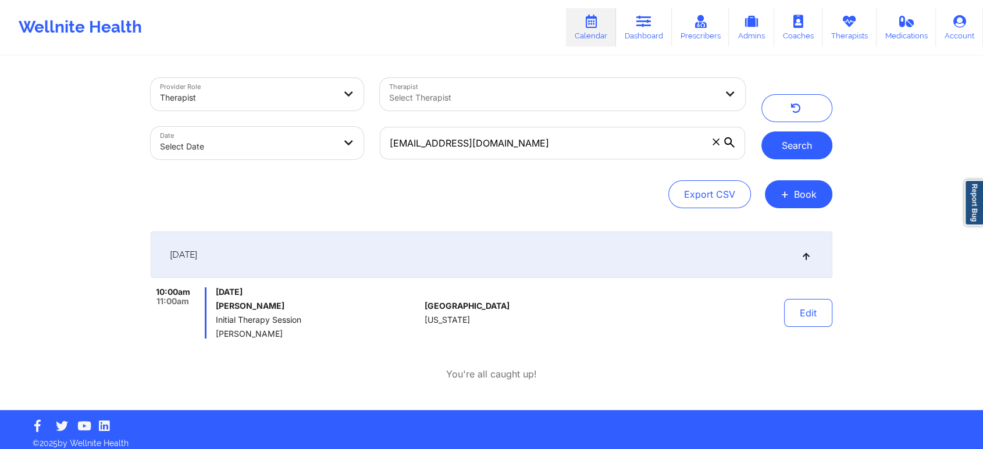
click at [784, 144] on button "Search" at bounding box center [796, 145] width 71 height 28
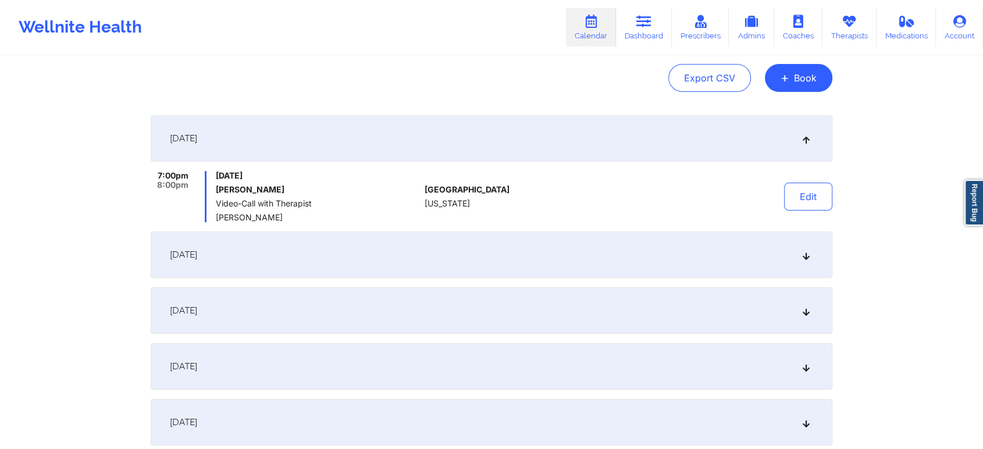
scroll to position [129, 0]
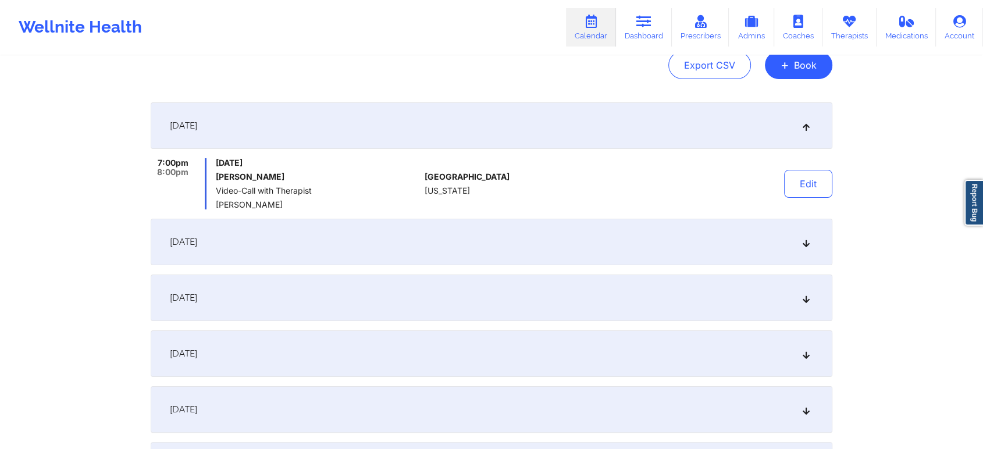
drag, startPoint x: 633, startPoint y: 228, endPoint x: 605, endPoint y: 183, distance: 53.6
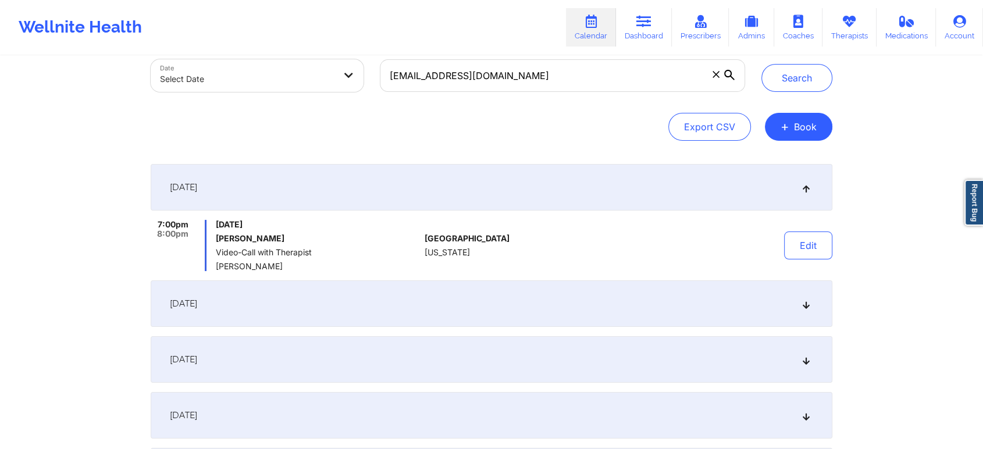
scroll to position [0, 0]
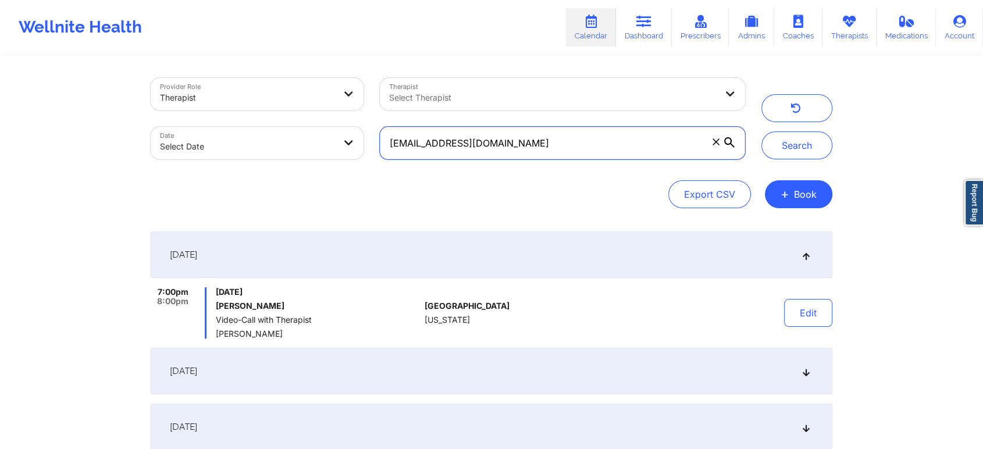
click at [581, 143] on input "elizabethwelz30485@gmail.com" at bounding box center [562, 143] width 365 height 33
paste input "jrc031123"
type input "jrc031123@gmail.com"
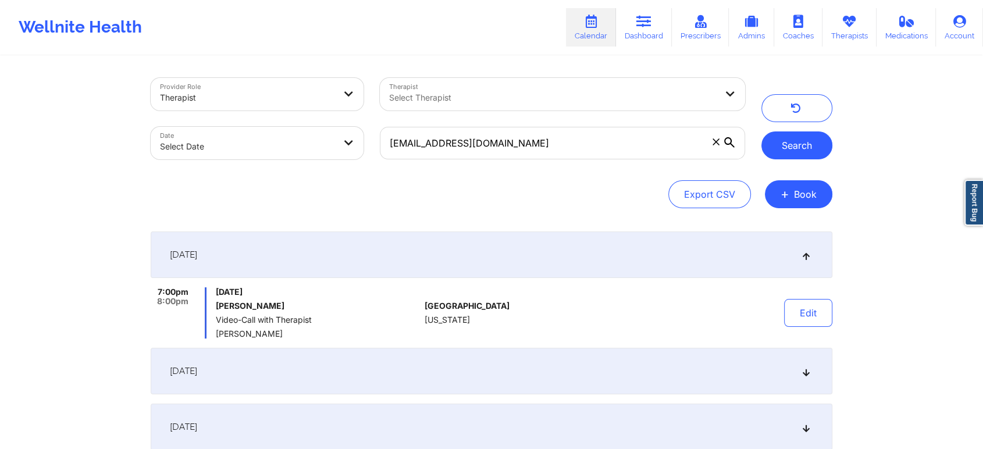
click at [781, 150] on button "Search" at bounding box center [796, 145] width 71 height 28
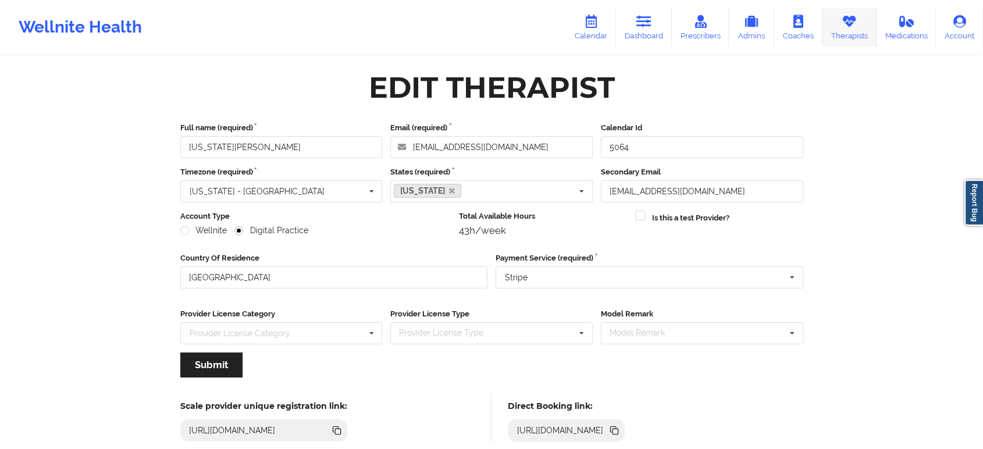
click at [833, 17] on link "Therapists" at bounding box center [849, 27] width 54 height 38
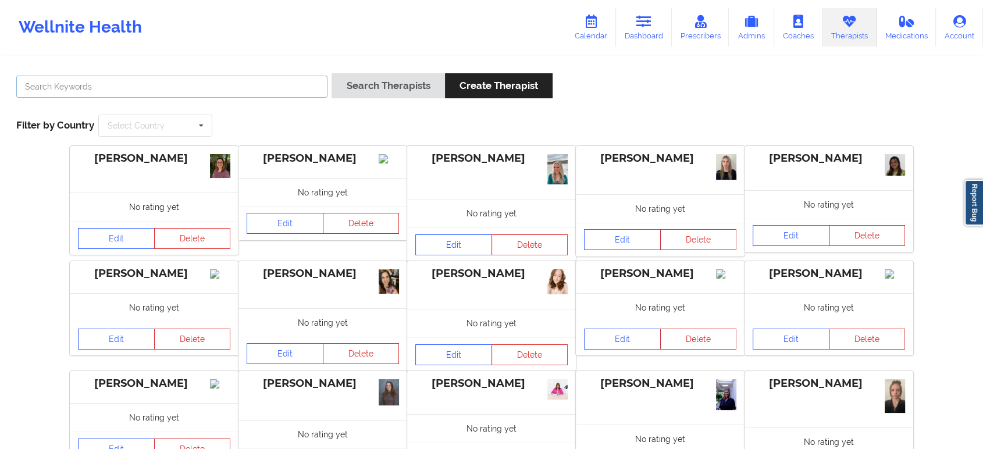
click at [233, 94] on input "text" at bounding box center [171, 87] width 311 height 22
paste input "[PERSON_NAME]"
type input "[PERSON_NAME]"
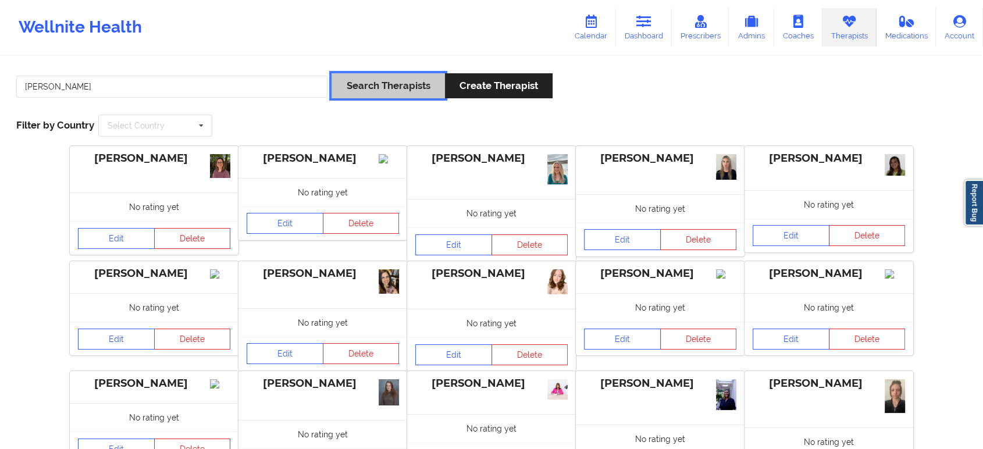
click at [360, 81] on button "Search Therapists" at bounding box center [387, 85] width 113 height 25
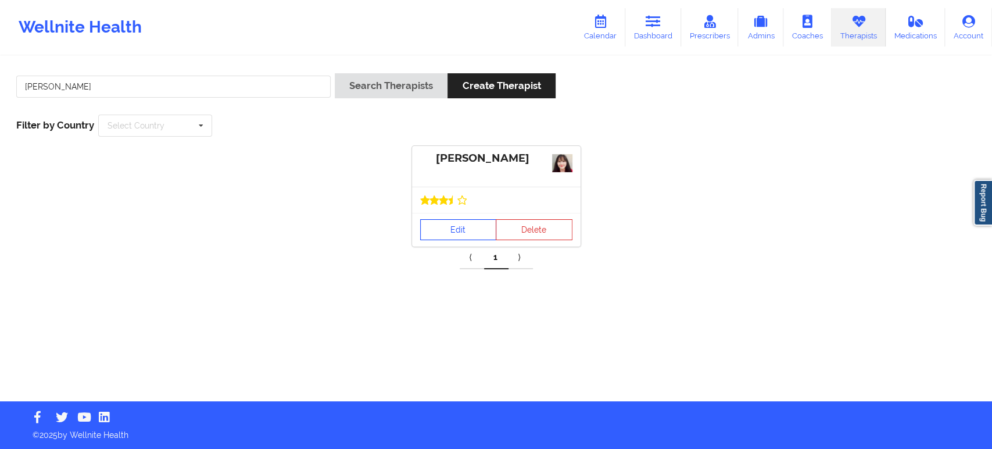
click at [466, 233] on link "Edit" at bounding box center [458, 229] width 77 height 21
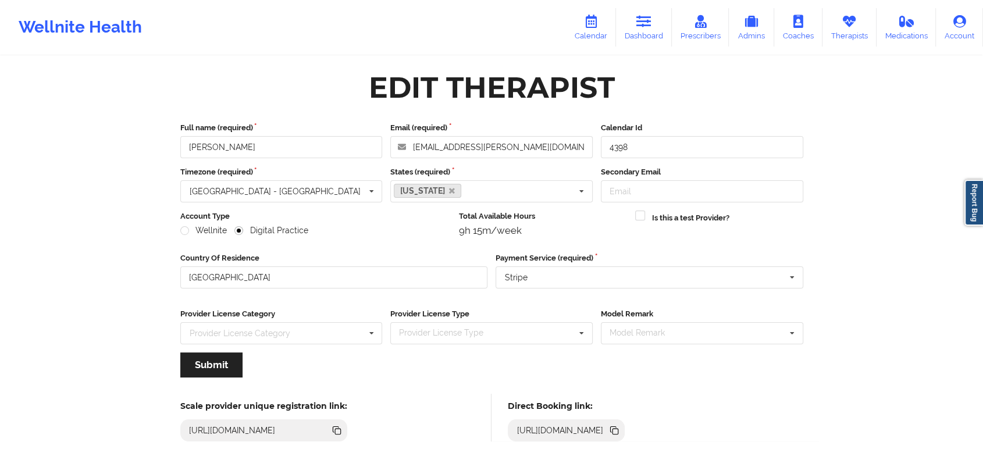
click at [618, 429] on icon at bounding box center [615, 431] width 6 height 6
click at [834, 27] on link "Therapists" at bounding box center [849, 27] width 54 height 38
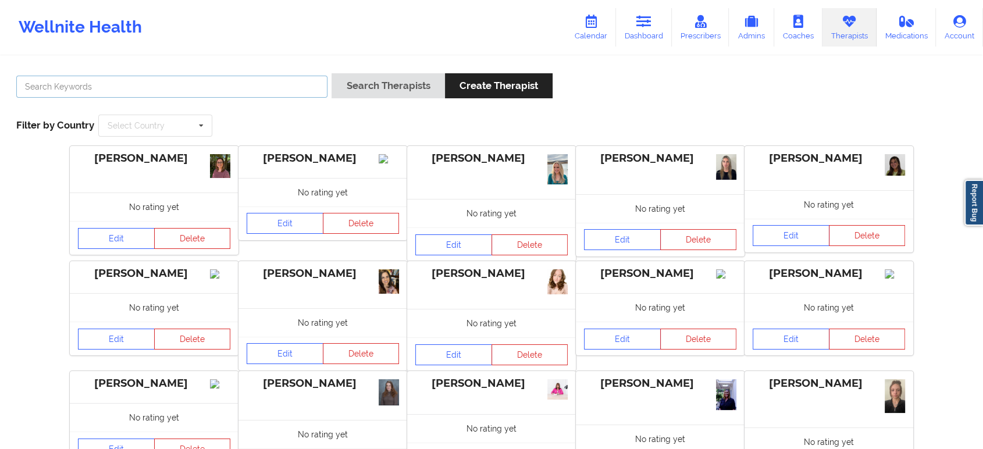
click at [229, 78] on input "text" at bounding box center [171, 87] width 311 height 22
paste input "[PERSON_NAME]"
type input "[PERSON_NAME]"
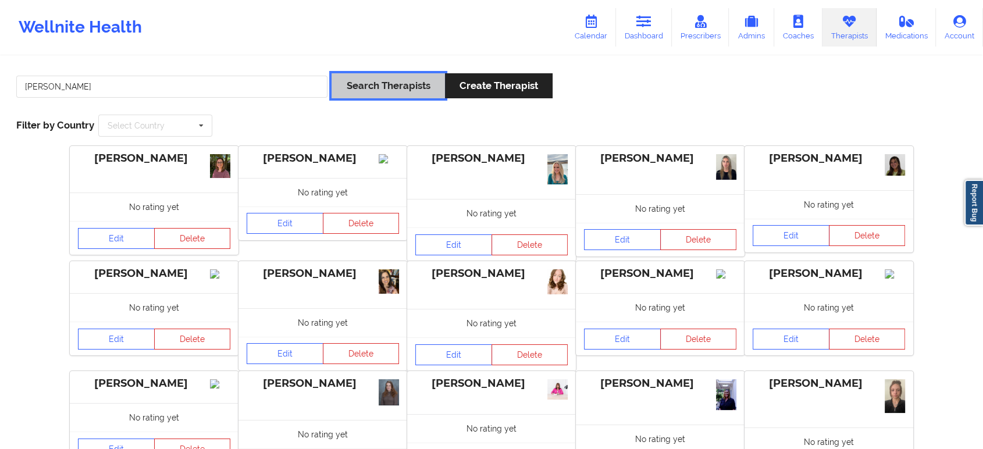
click at [383, 84] on button "Search Therapists" at bounding box center [387, 85] width 113 height 25
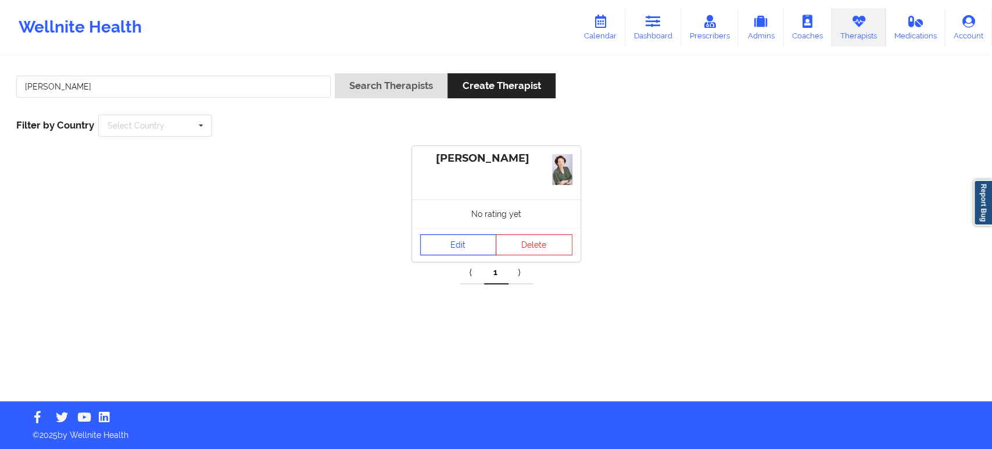
click at [467, 247] on link "Edit" at bounding box center [458, 244] width 77 height 21
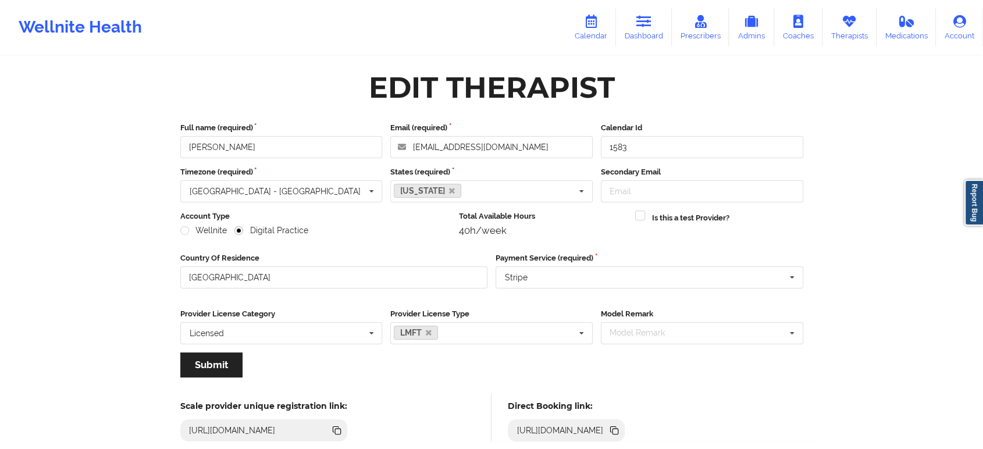
click at [618, 430] on icon at bounding box center [615, 431] width 6 height 6
